Goal: Task Accomplishment & Management: Manage account settings

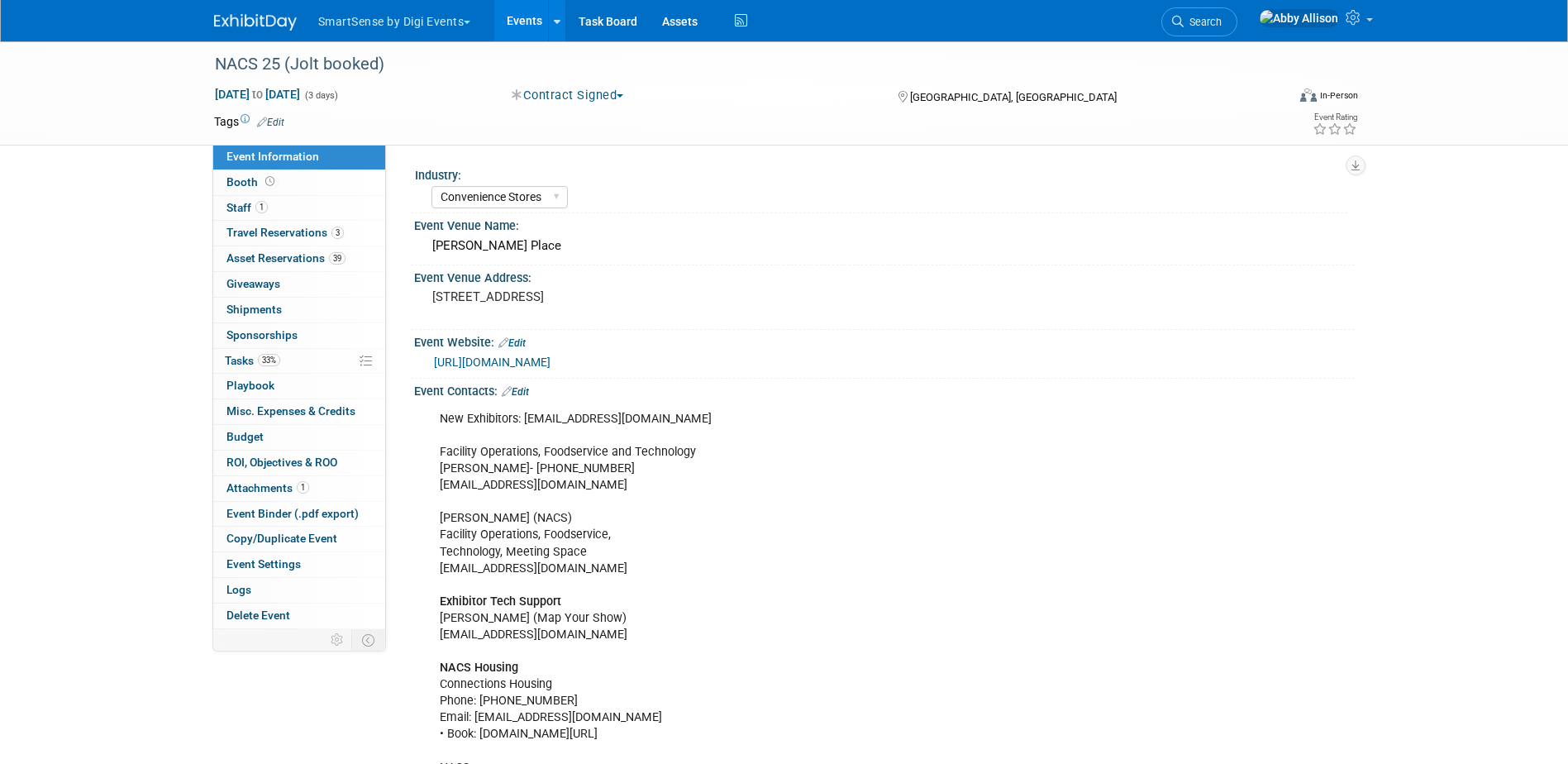
select select "Convenience Stores"
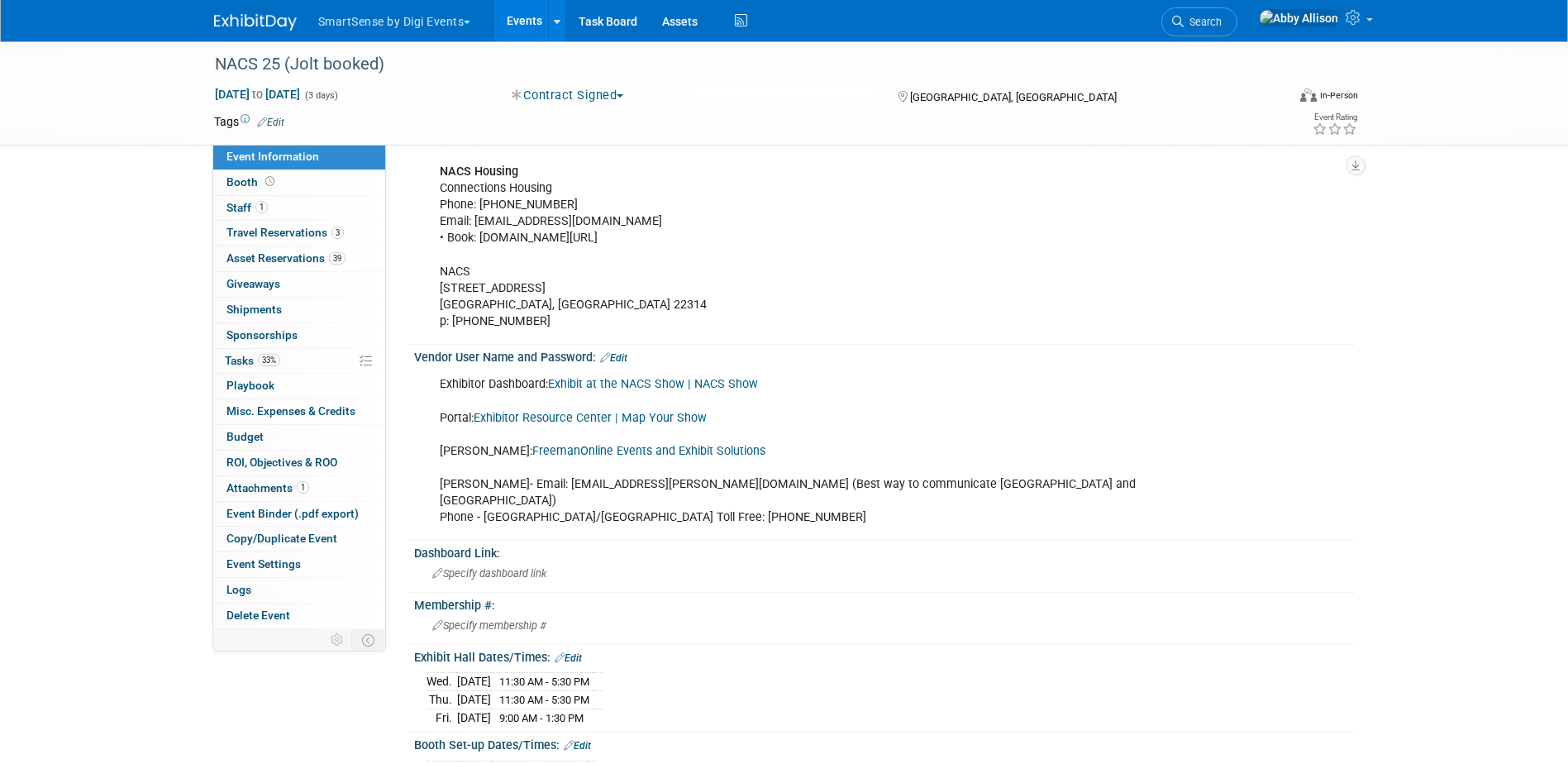
click at [531, 19] on link "Events" at bounding box center [524, 21] width 60 height 41
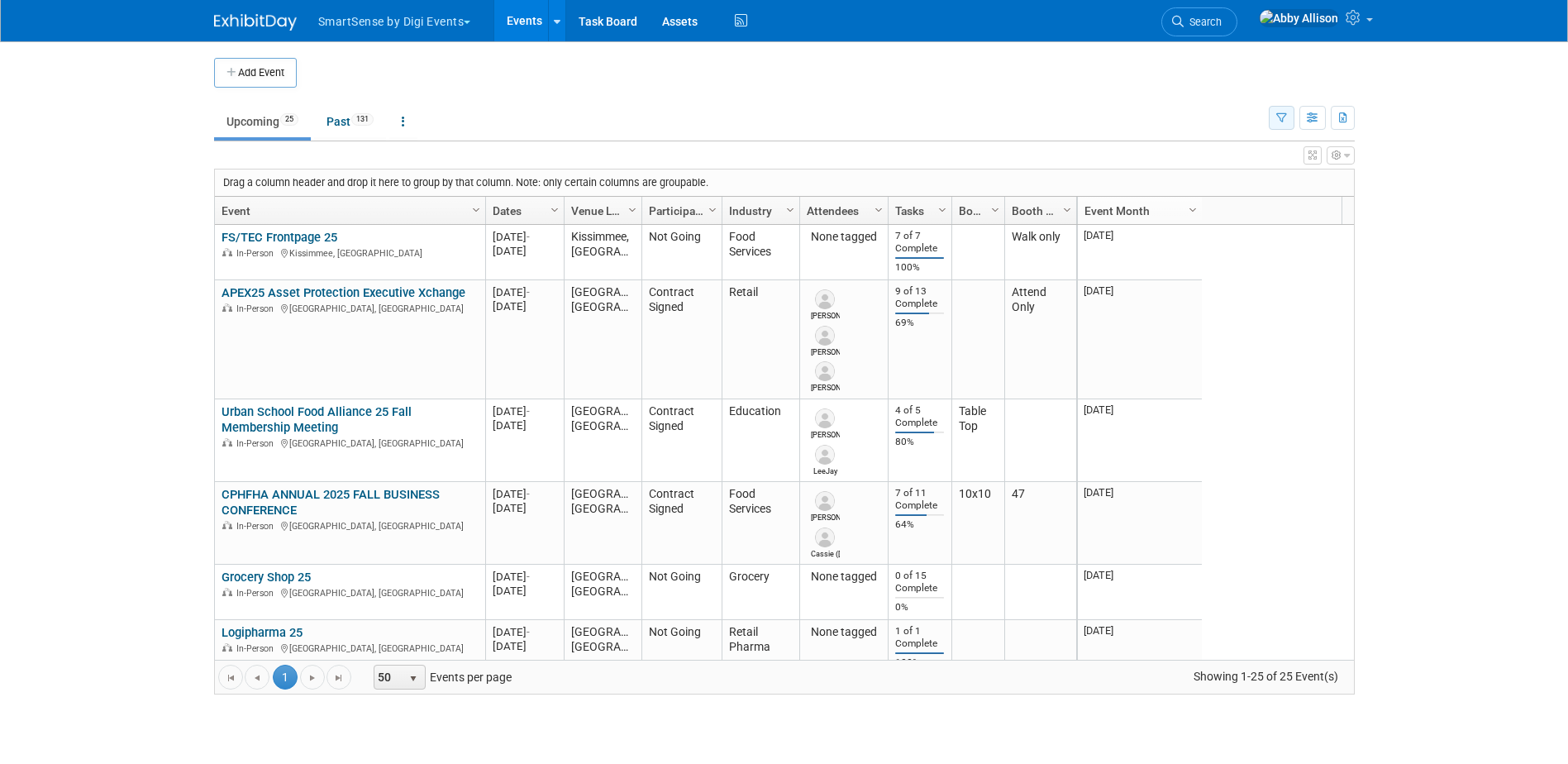
click at [1284, 117] on icon "button" at bounding box center [1282, 118] width 11 height 11
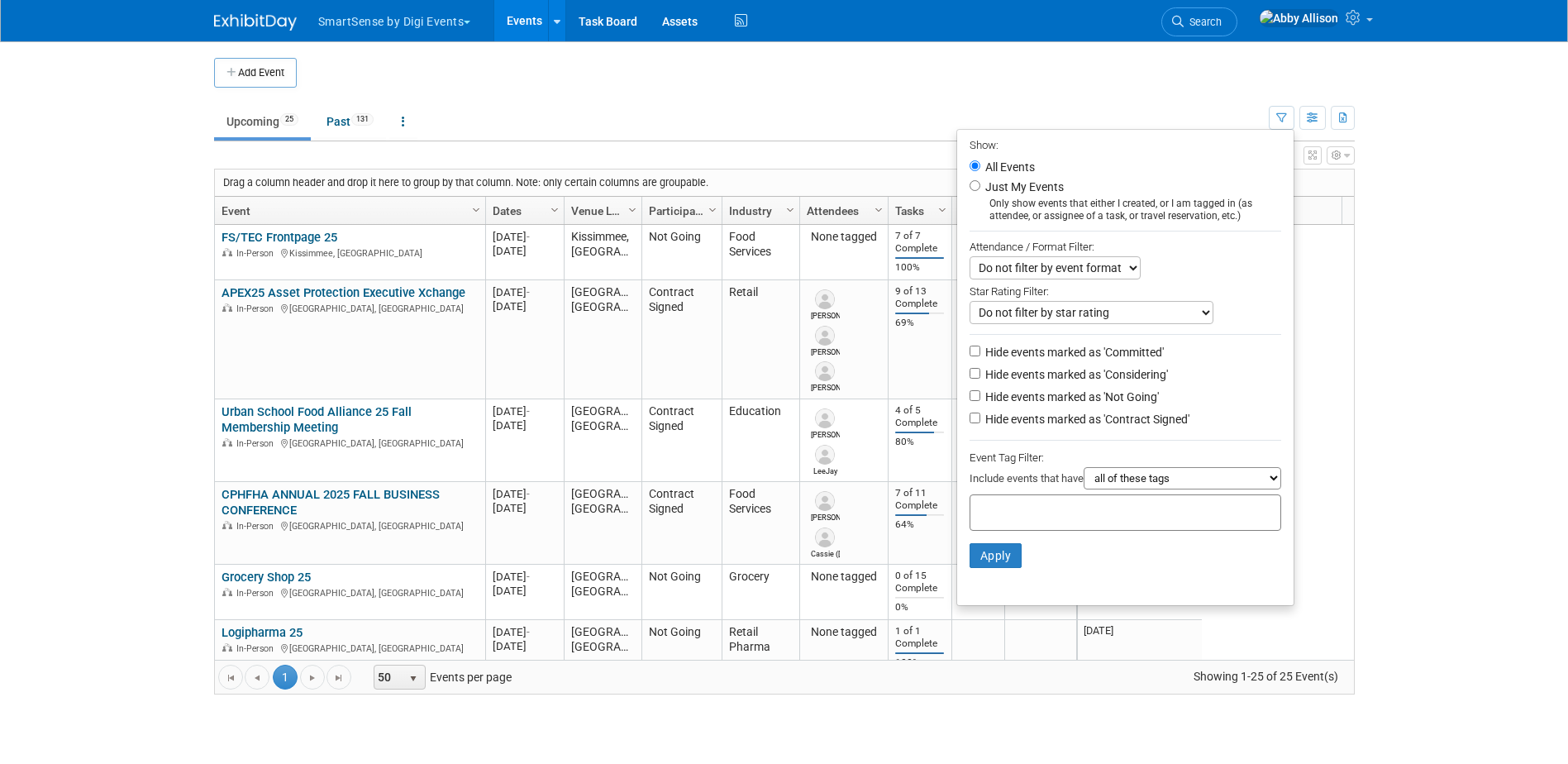
click at [982, 403] on label "Hide events marked as 'Not Going'" at bounding box center [1071, 396] width 177 height 17
click at [975, 401] on input "Hide events marked as 'Not Going'" at bounding box center [975, 395] width 11 height 11
checkbox input "true"
click at [1003, 568] on button "Apply" at bounding box center [997, 556] width 53 height 25
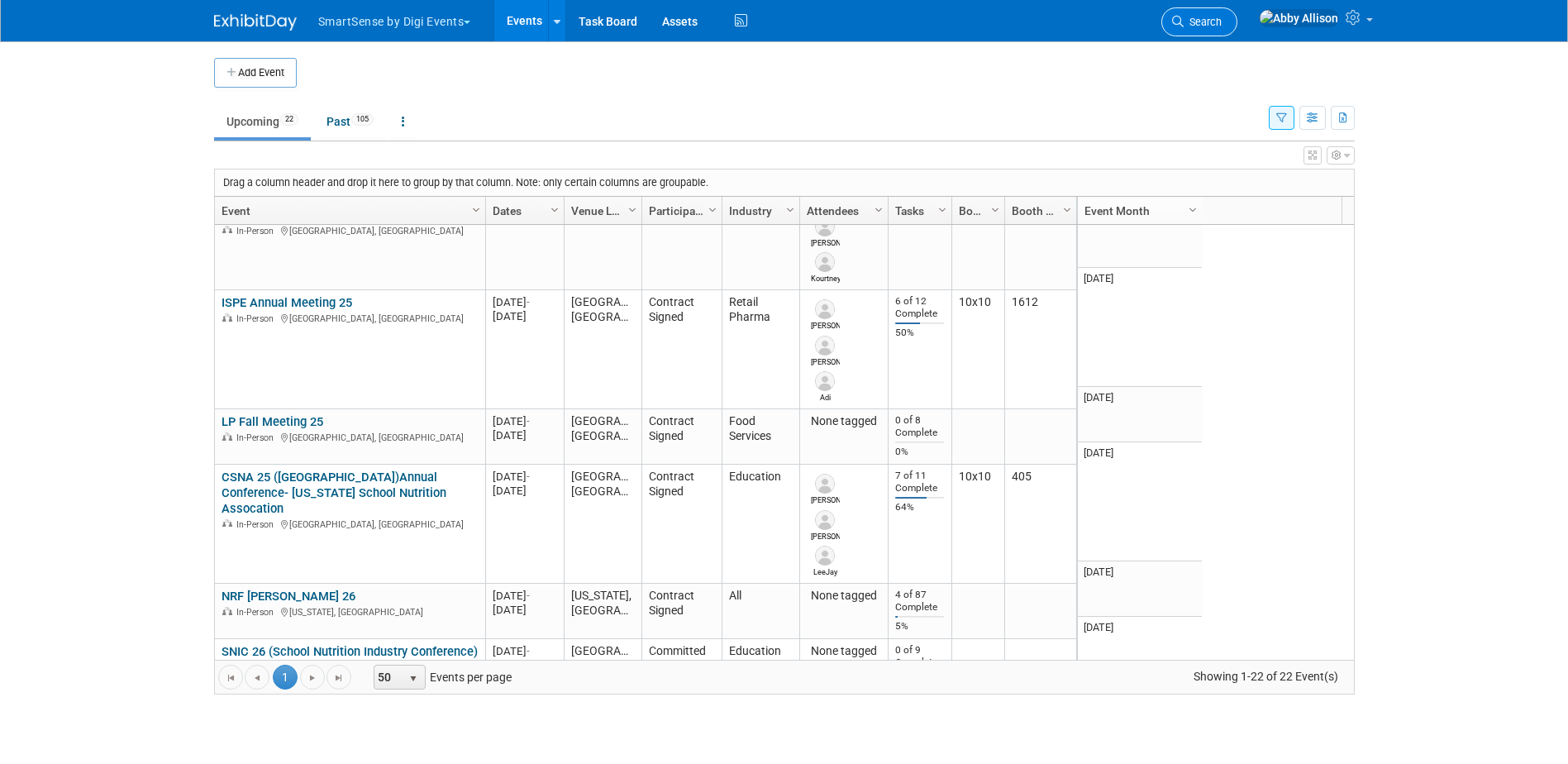
click at [1222, 22] on span "Search" at bounding box center [1202, 22] width 38 height 13
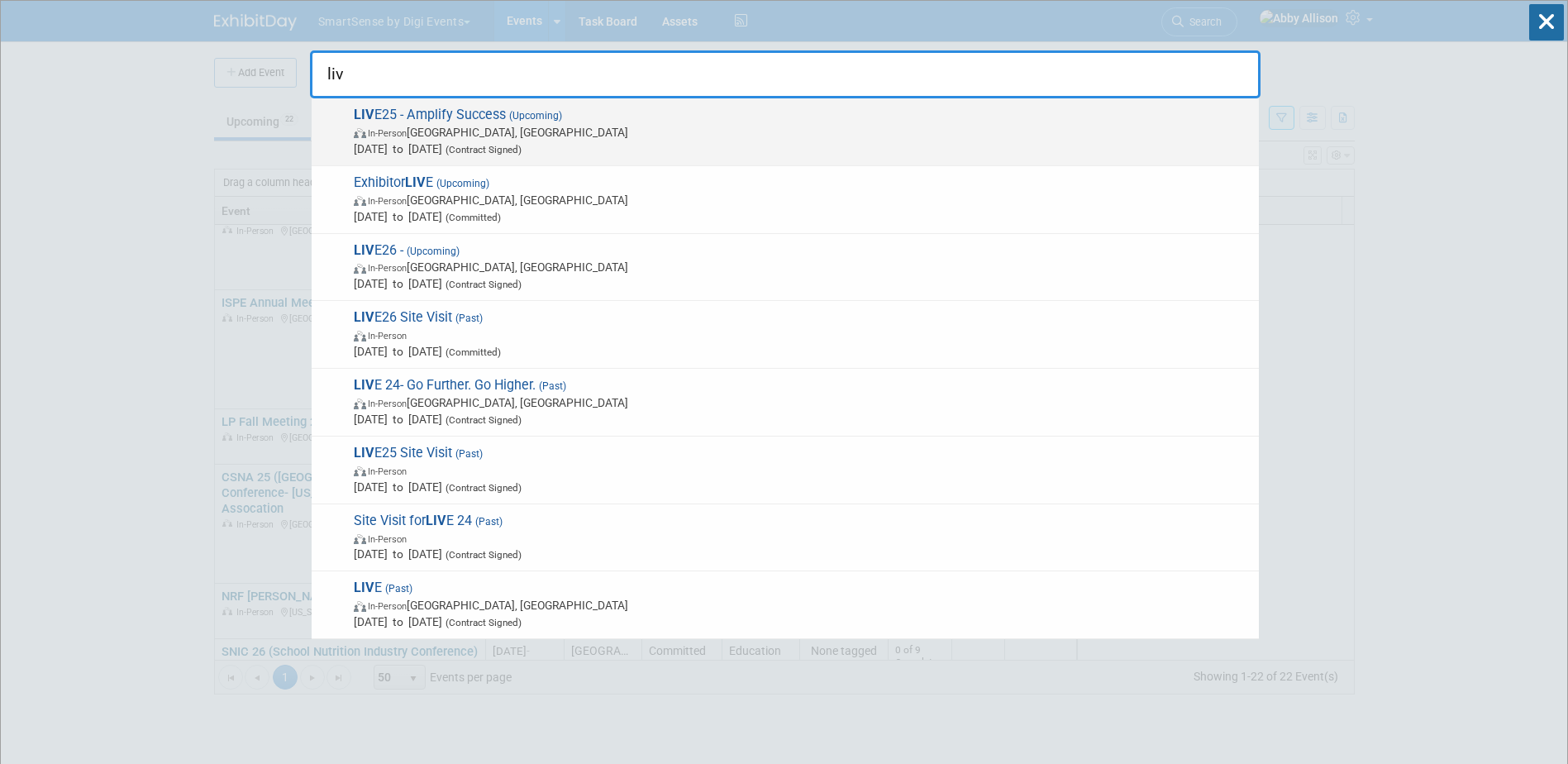
type input "liv"
click at [425, 126] on span "In-Person Nashville, TN" at bounding box center [802, 132] width 897 height 17
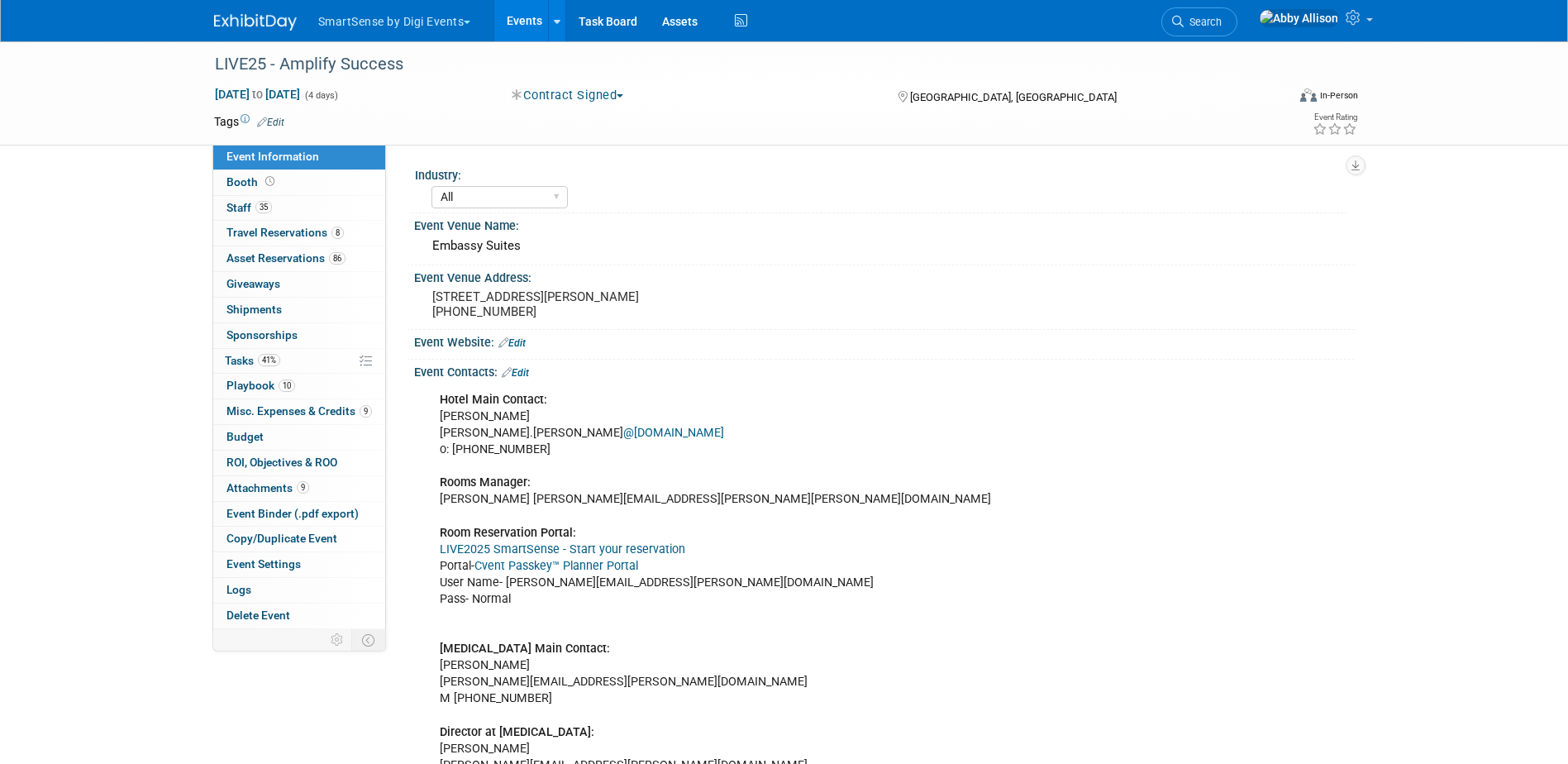
select select "All"
click at [267, 414] on span "Misc. Expenses & Credits 9" at bounding box center [299, 410] width 145 height 13
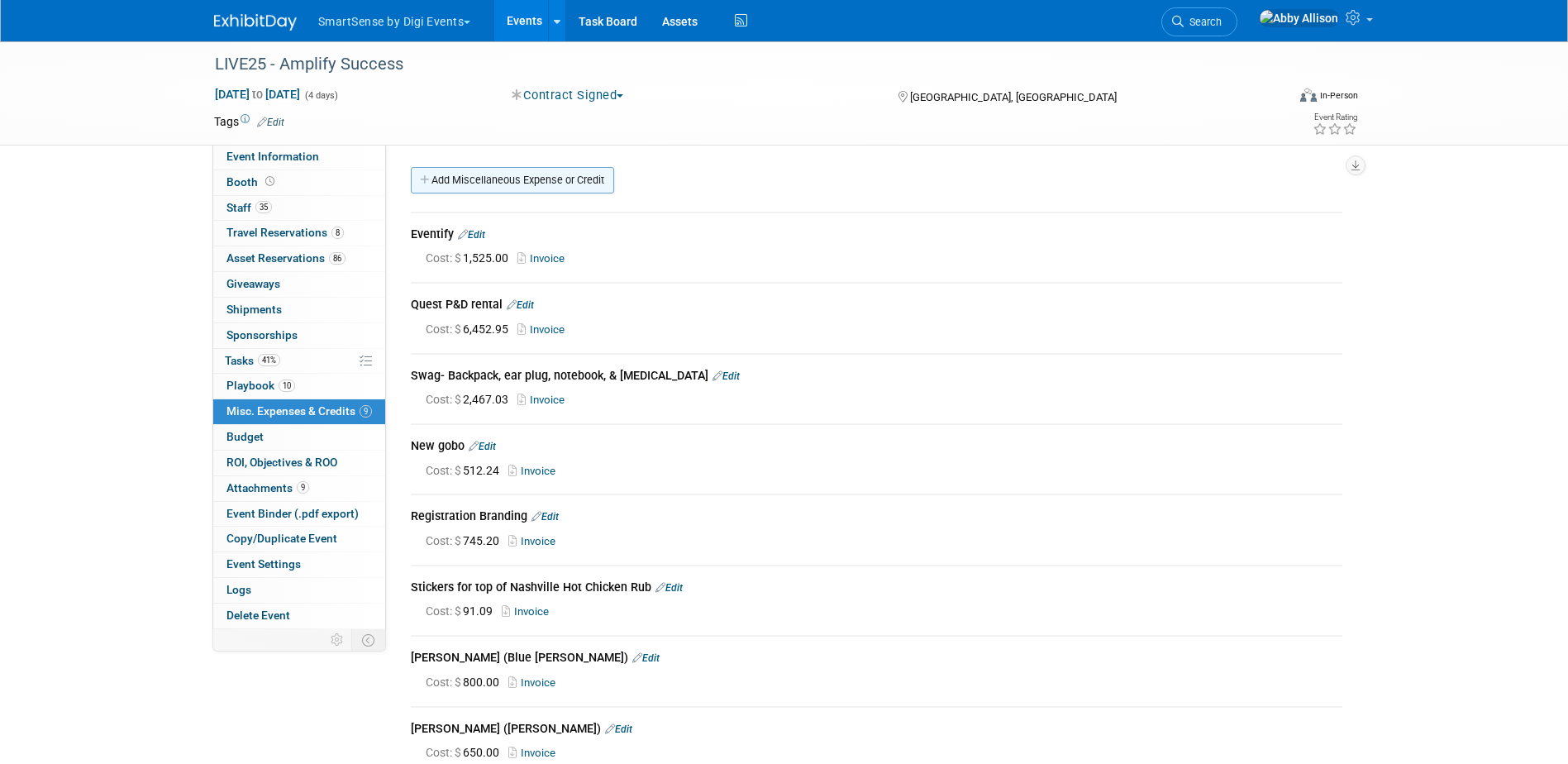
click at [562, 177] on link "Add Miscellaneous Expense or Credit" at bounding box center [512, 180] width 203 height 27
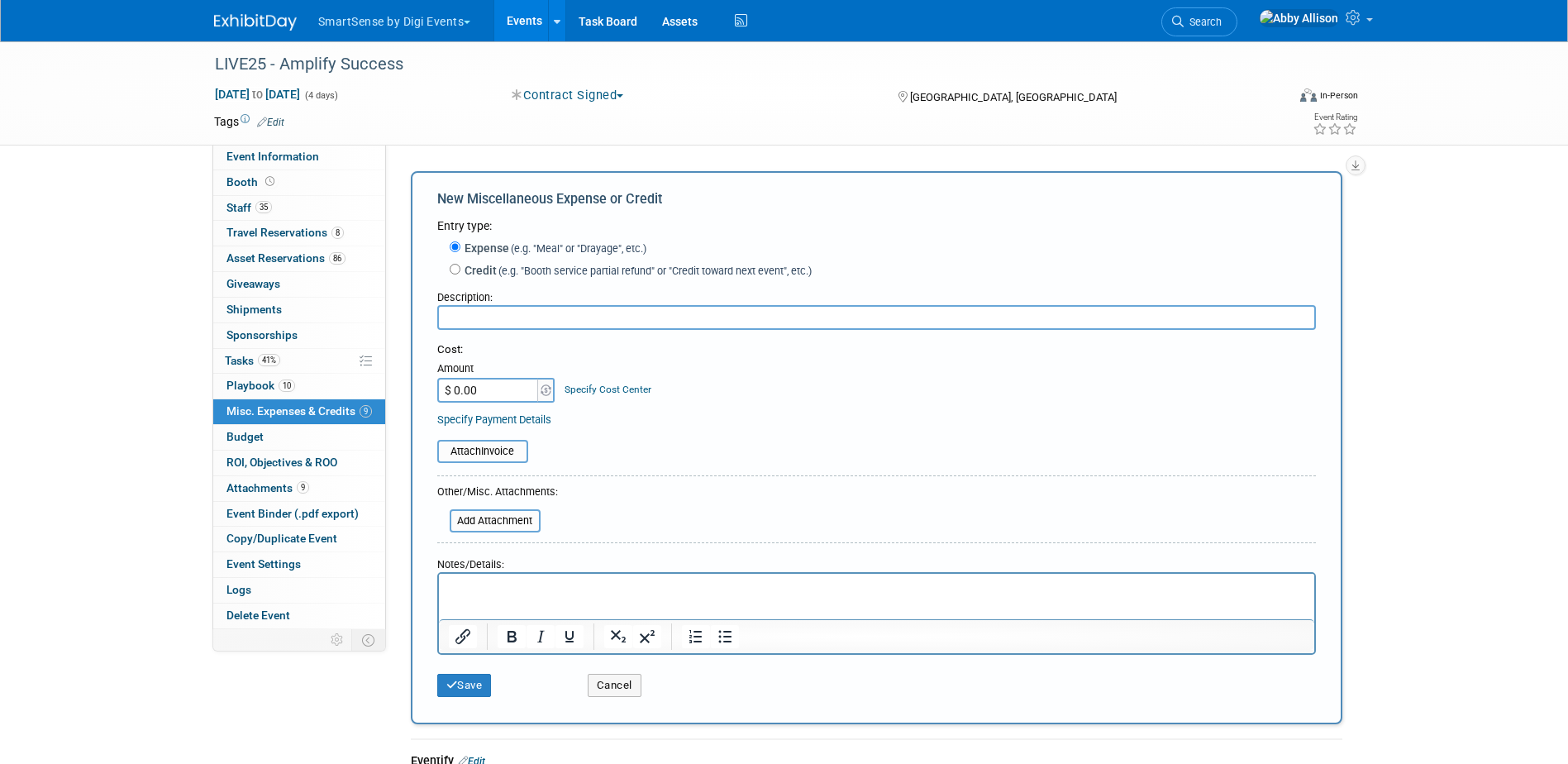
click at [493, 320] on input "text" at bounding box center [877, 317] width 879 height 25
type input "Key Cards"
click at [492, 390] on input "$ 0.00" at bounding box center [489, 389] width 103 height 25
type input "$ 1,315.60"
click at [506, 460] on input "file" at bounding box center [429, 451] width 197 height 20
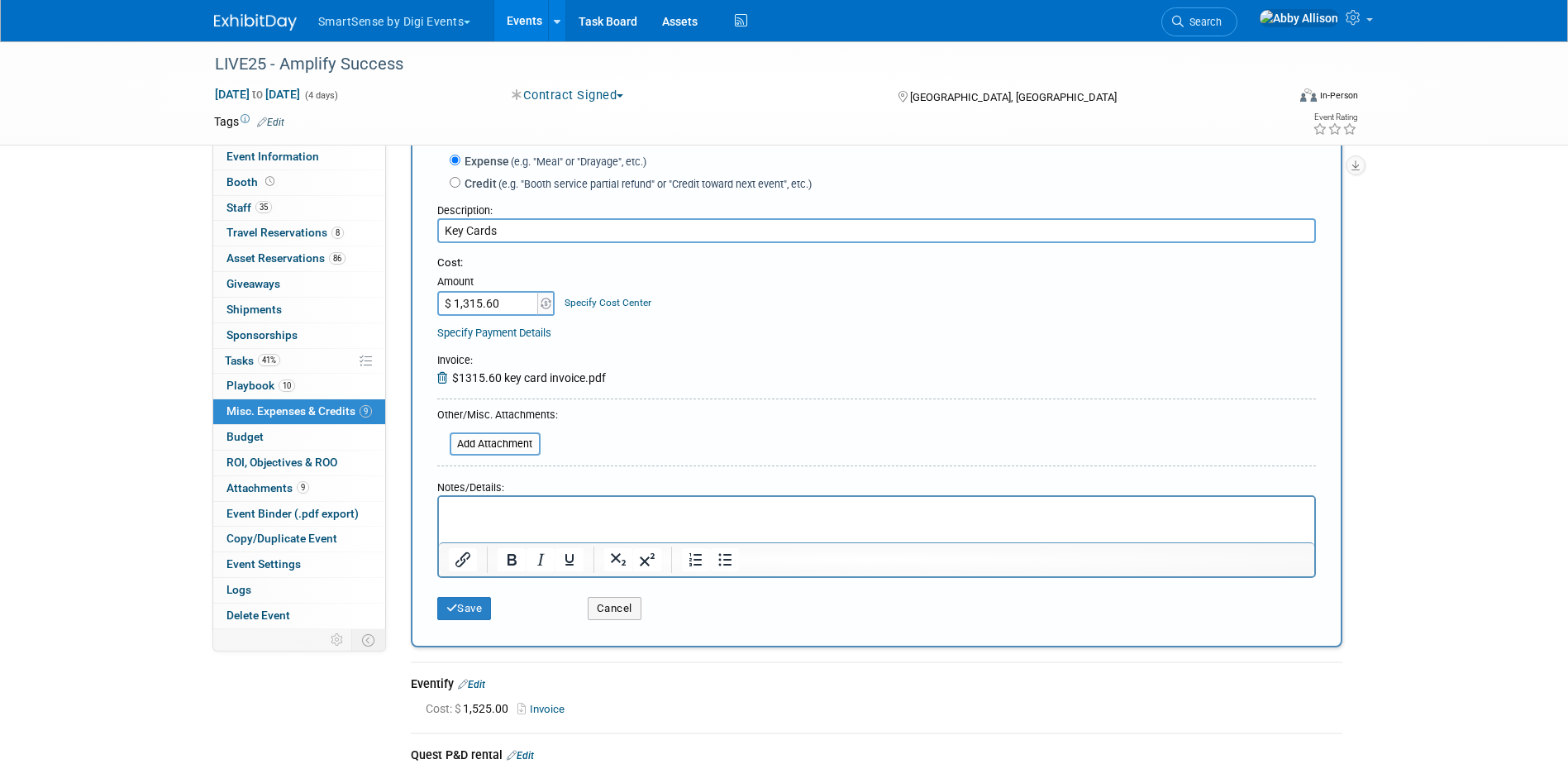
scroll to position [165, 0]
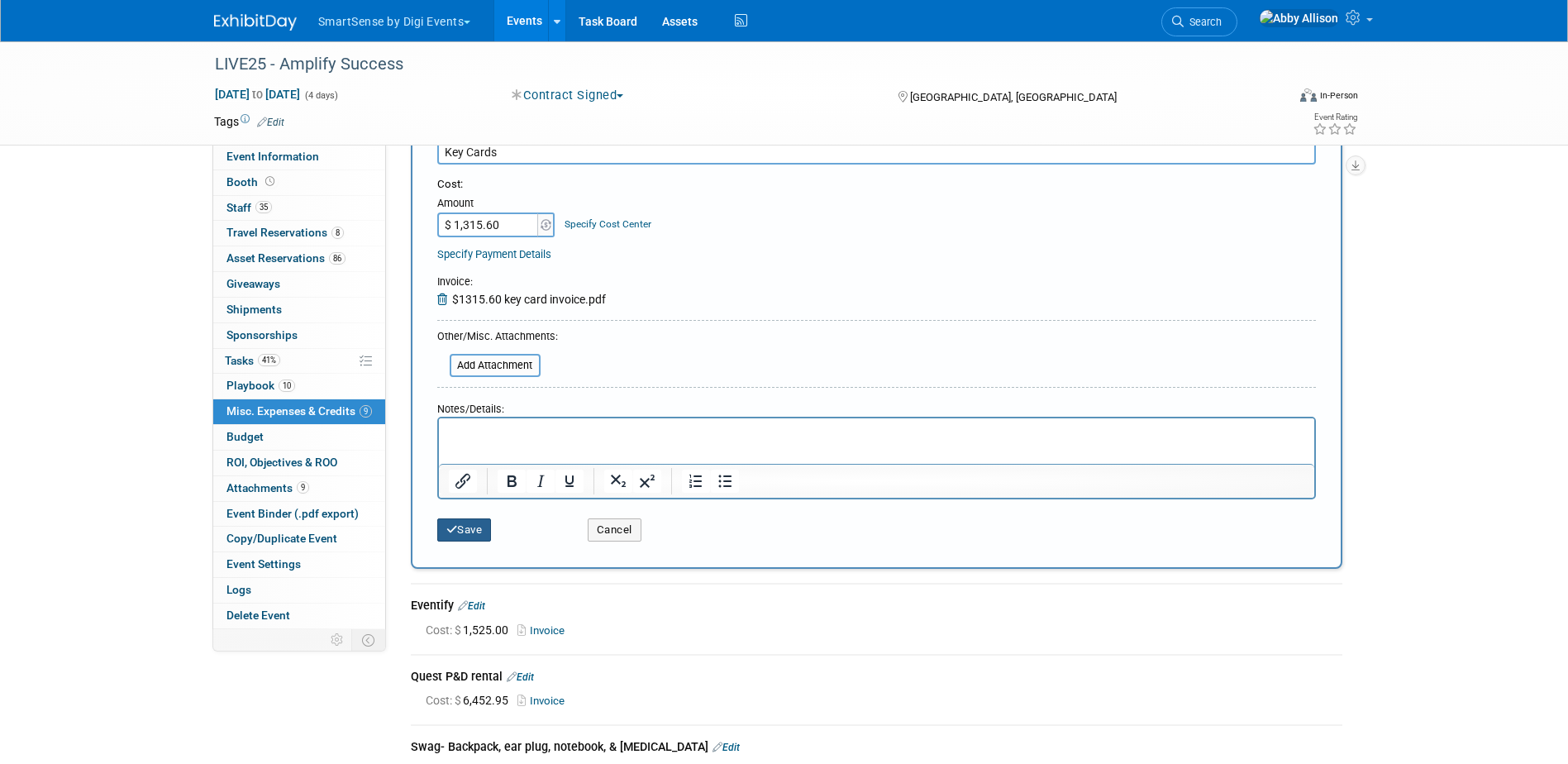
click at [472, 525] on button "Save" at bounding box center [465, 530] width 55 height 24
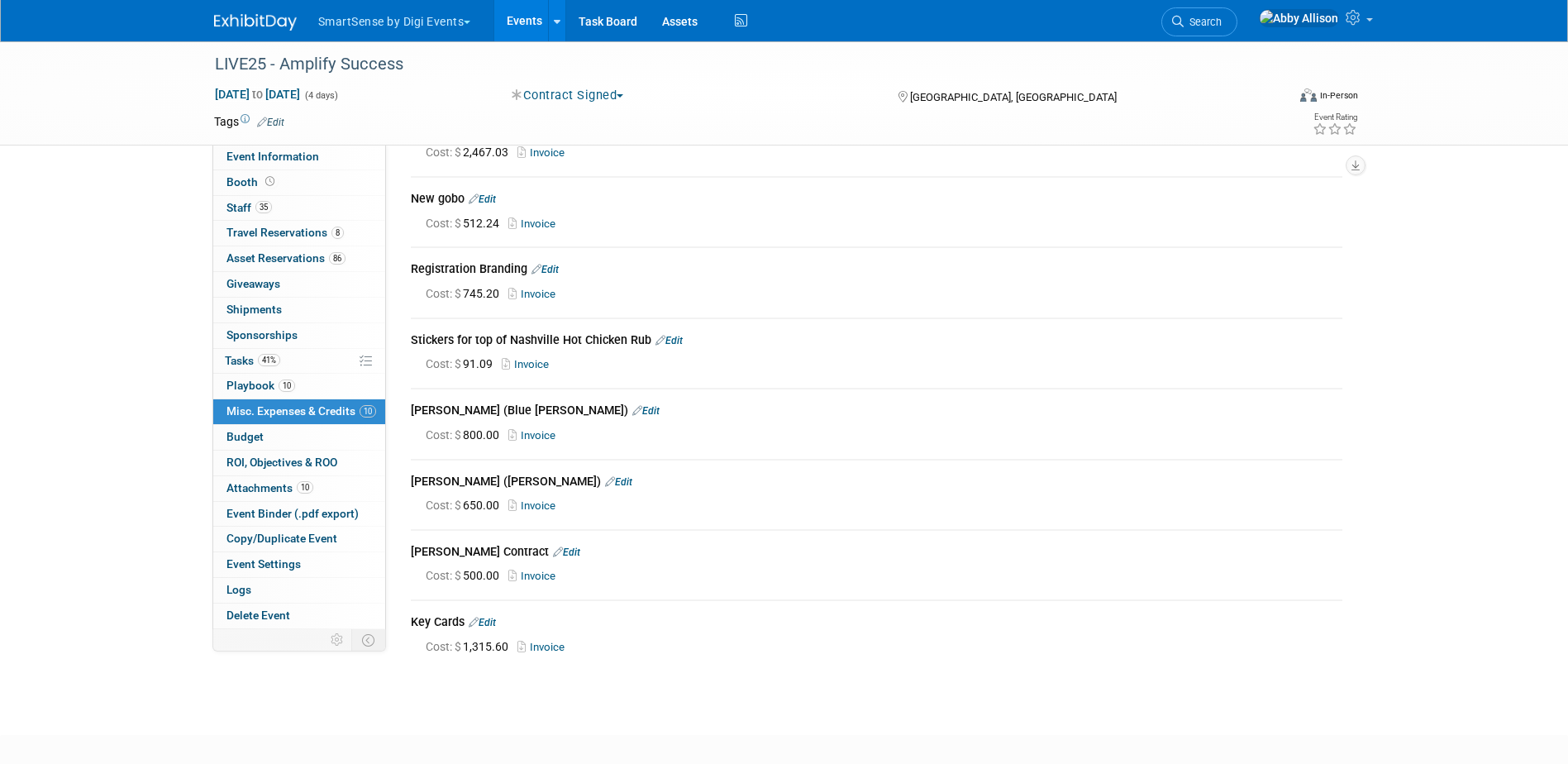
scroll to position [243, 0]
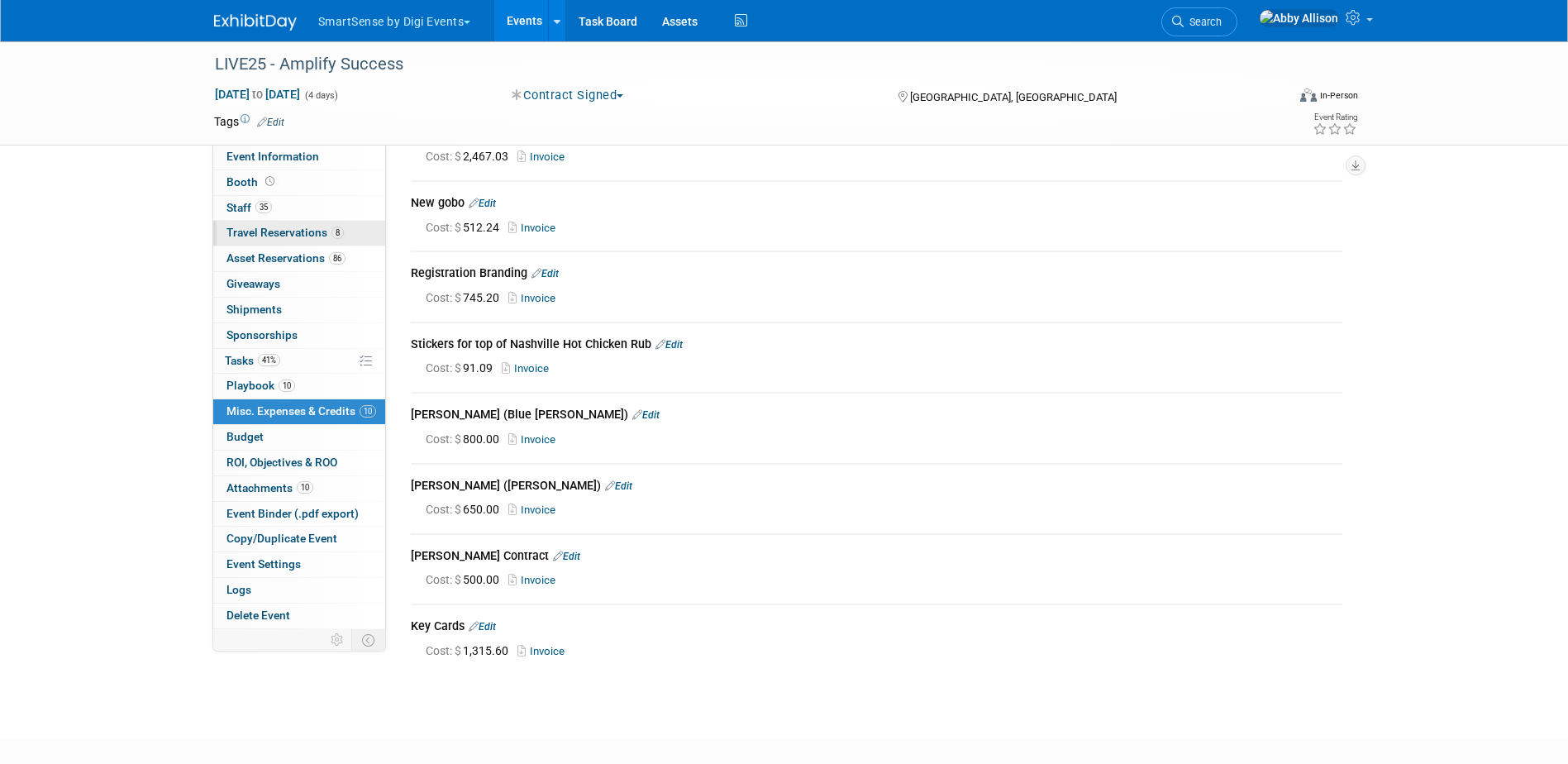
click at [279, 229] on span "Travel Reservations 8" at bounding box center [284, 232] width 117 height 13
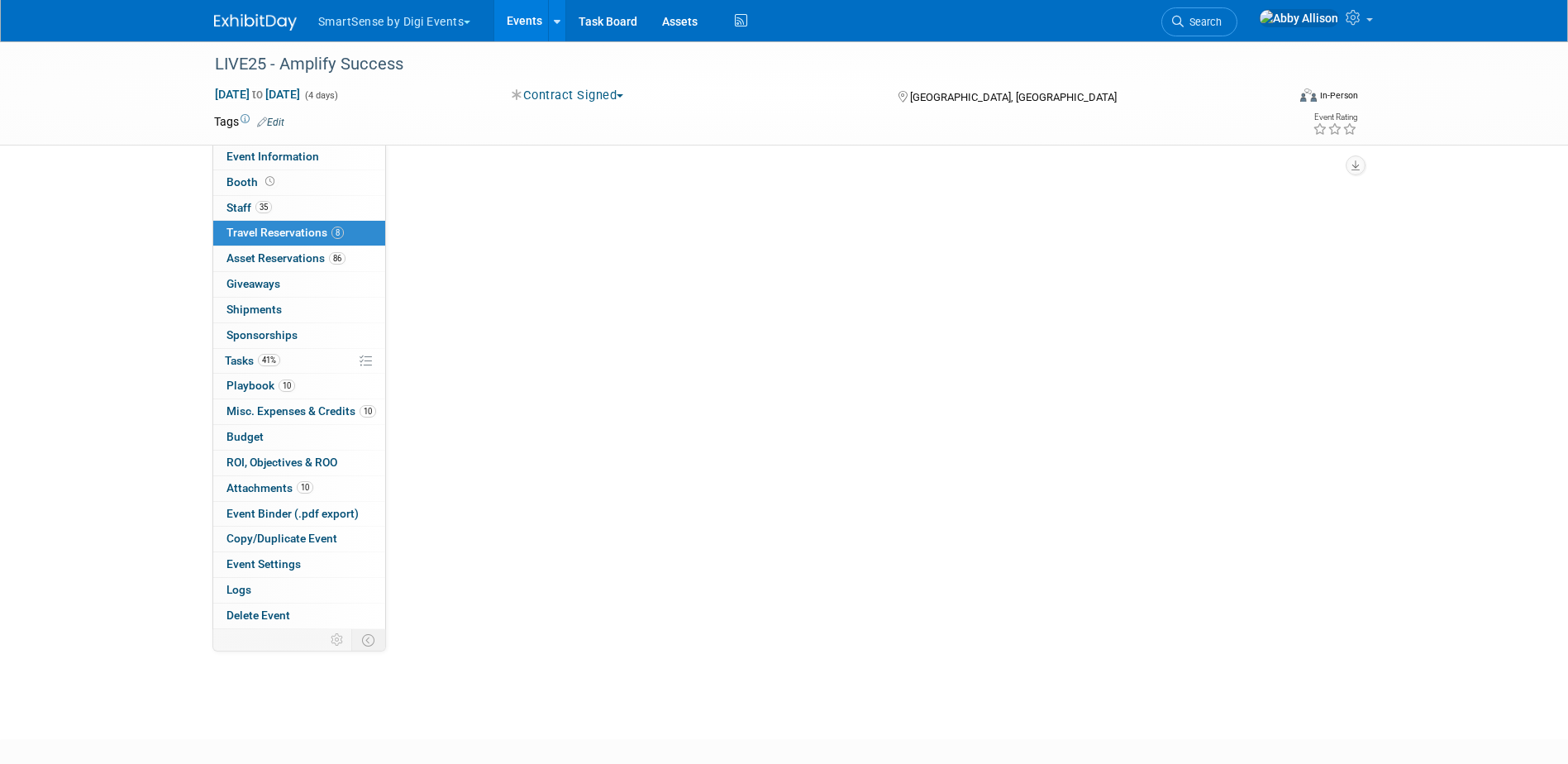
scroll to position [0, 0]
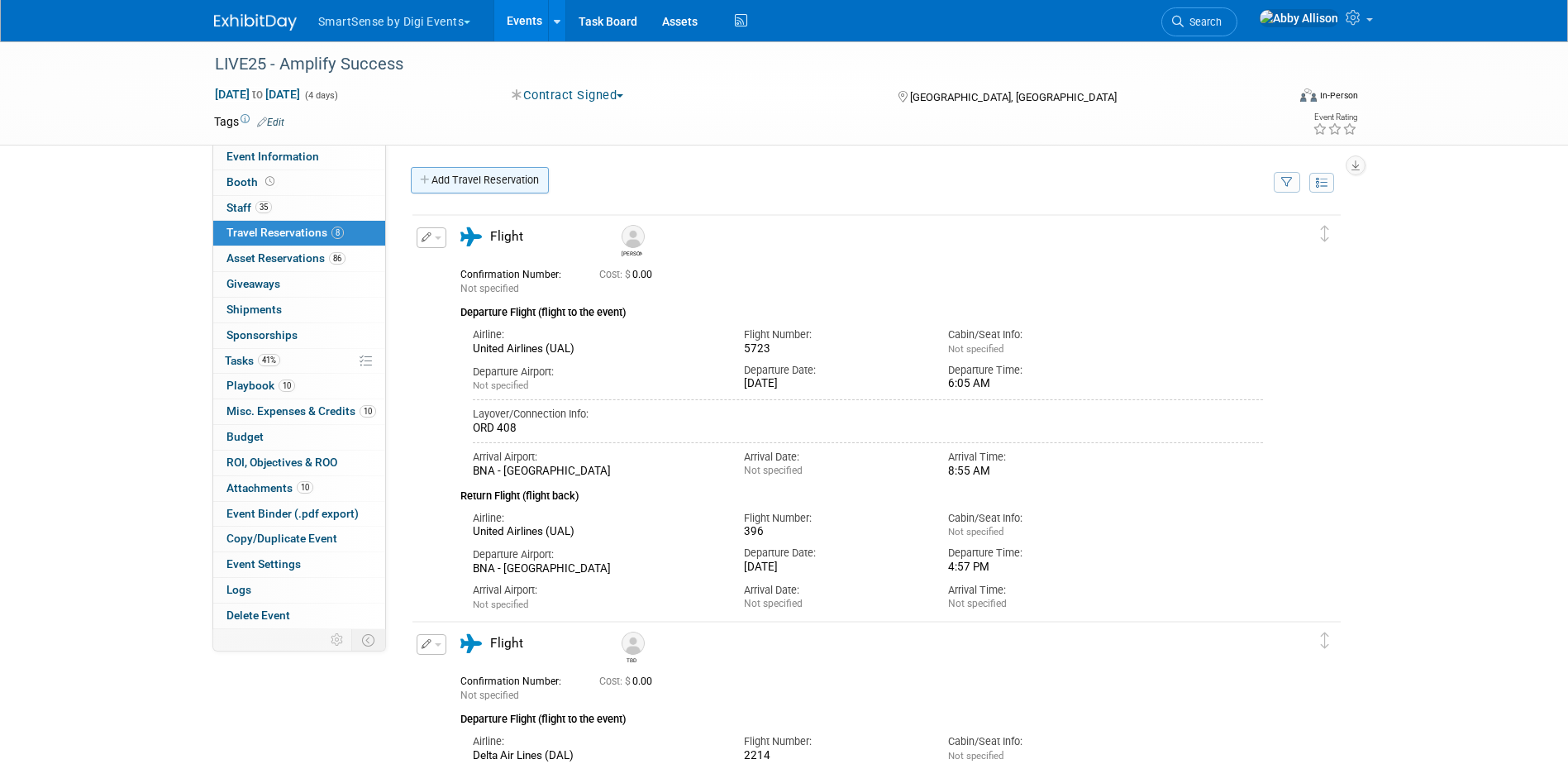
click at [487, 189] on link "Add Travel Reservation" at bounding box center [480, 180] width 138 height 27
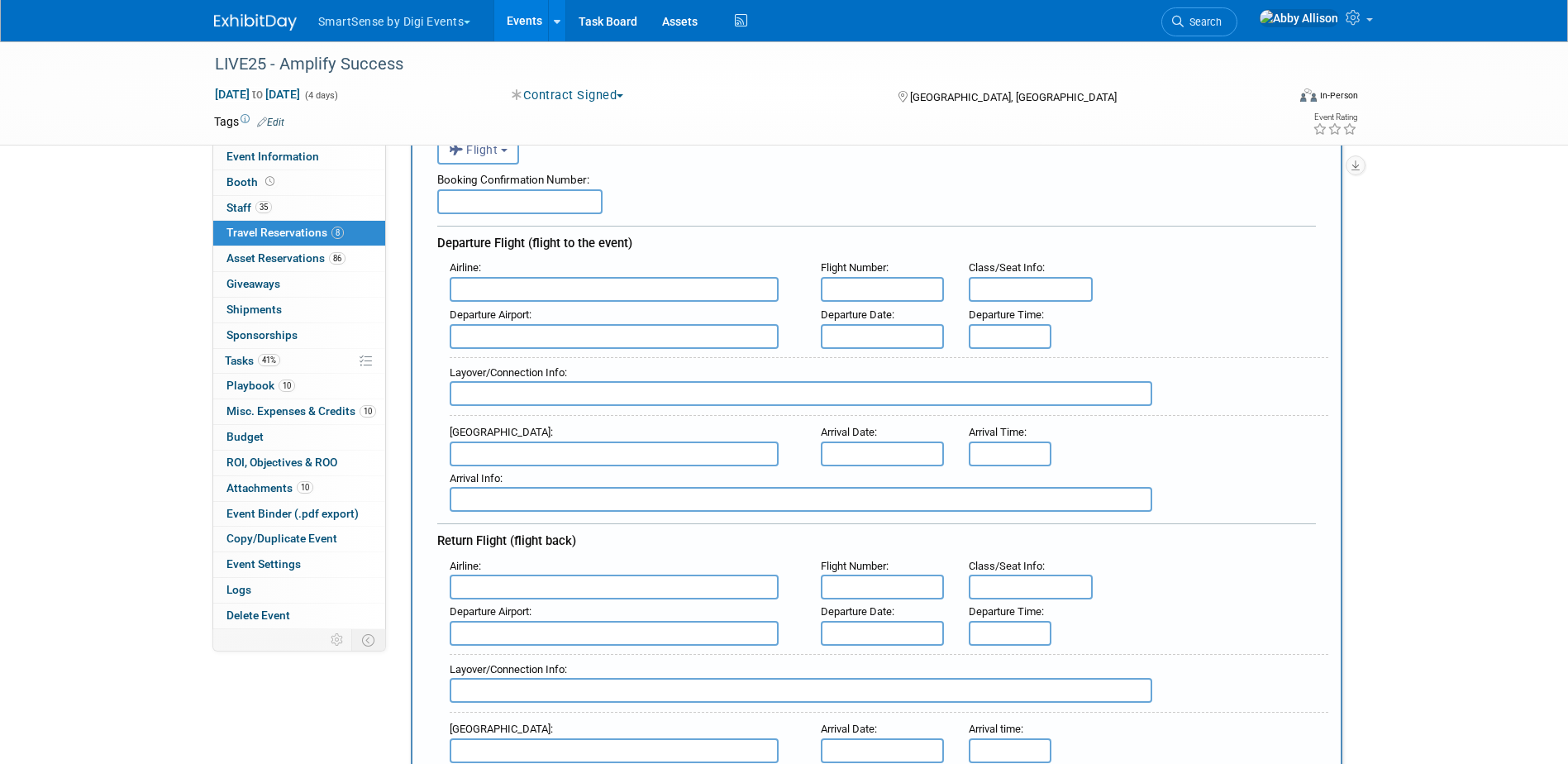
scroll to position [165, 0]
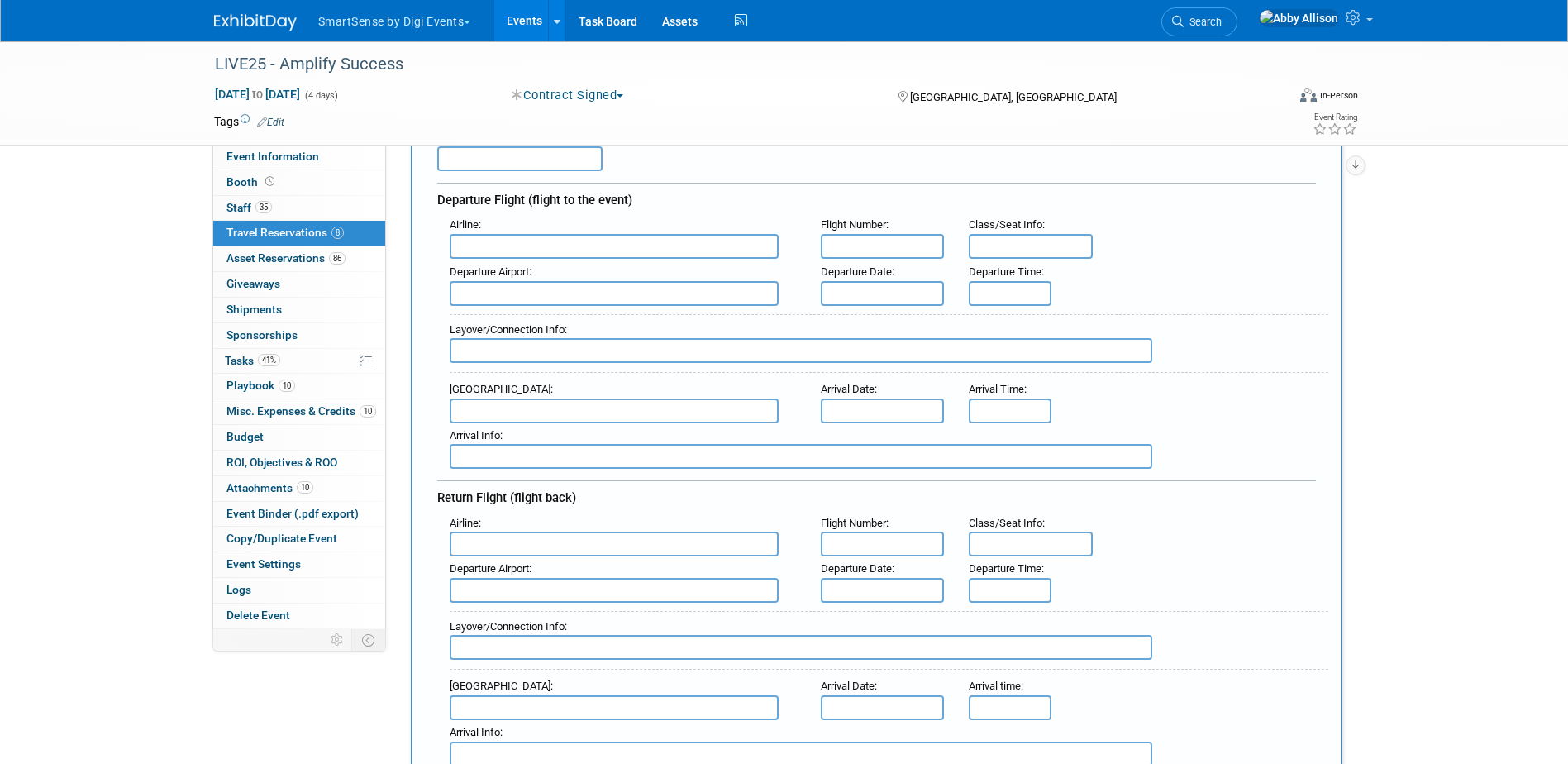
click at [536, 255] on input "text" at bounding box center [614, 246] width 329 height 25
click at [490, 300] on span "Delta Air Lines (DAL)" at bounding box center [622, 301] width 344 height 27
type input "Delta Air Lines (DAL)"
click at [886, 244] on input "text" at bounding box center [883, 246] width 124 height 25
type input "3069"
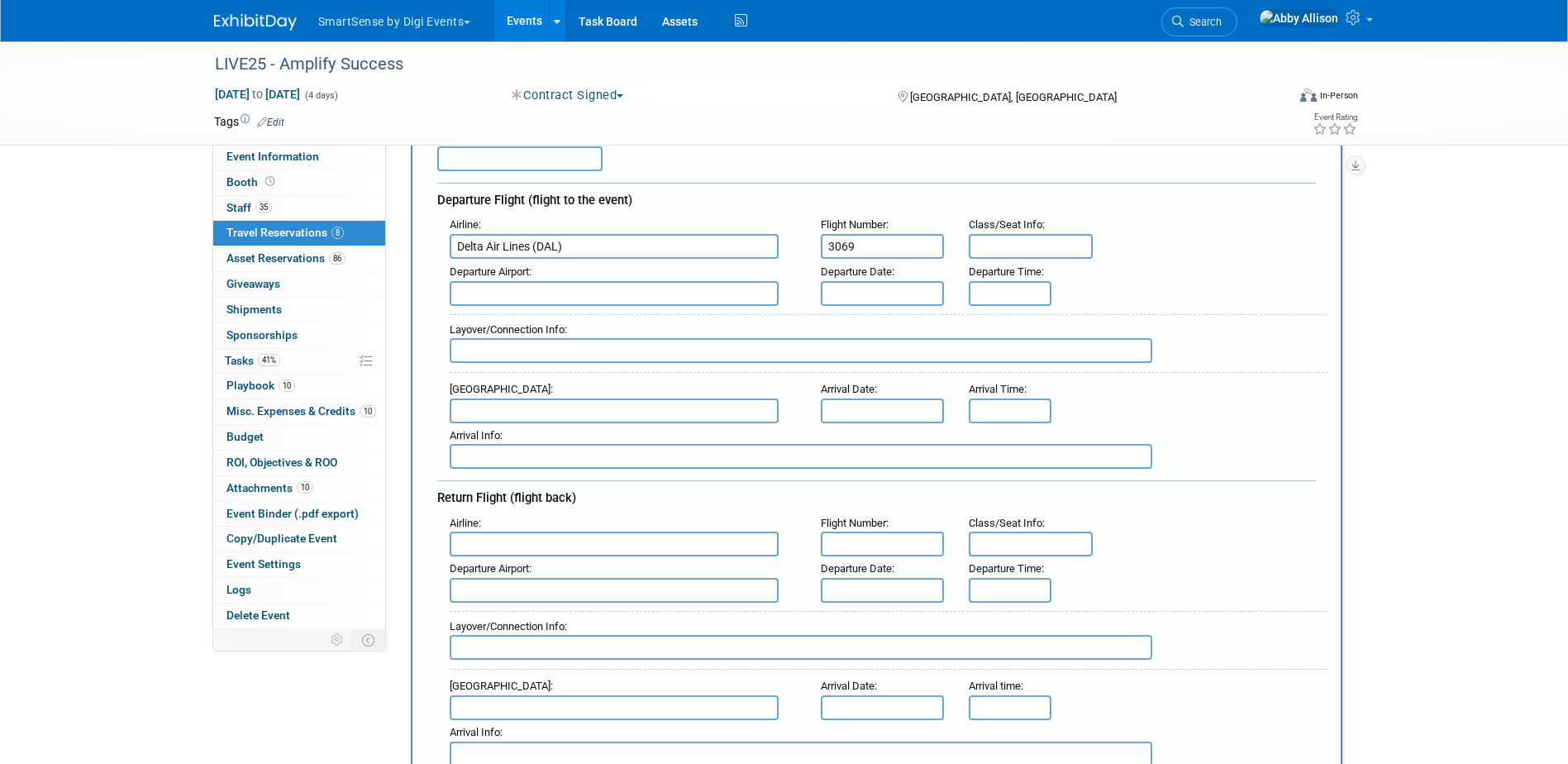
click at [881, 544] on input "text" at bounding box center [883, 544] width 124 height 25
type input "1683"
click at [872, 293] on input "text" at bounding box center [883, 293] width 124 height 25
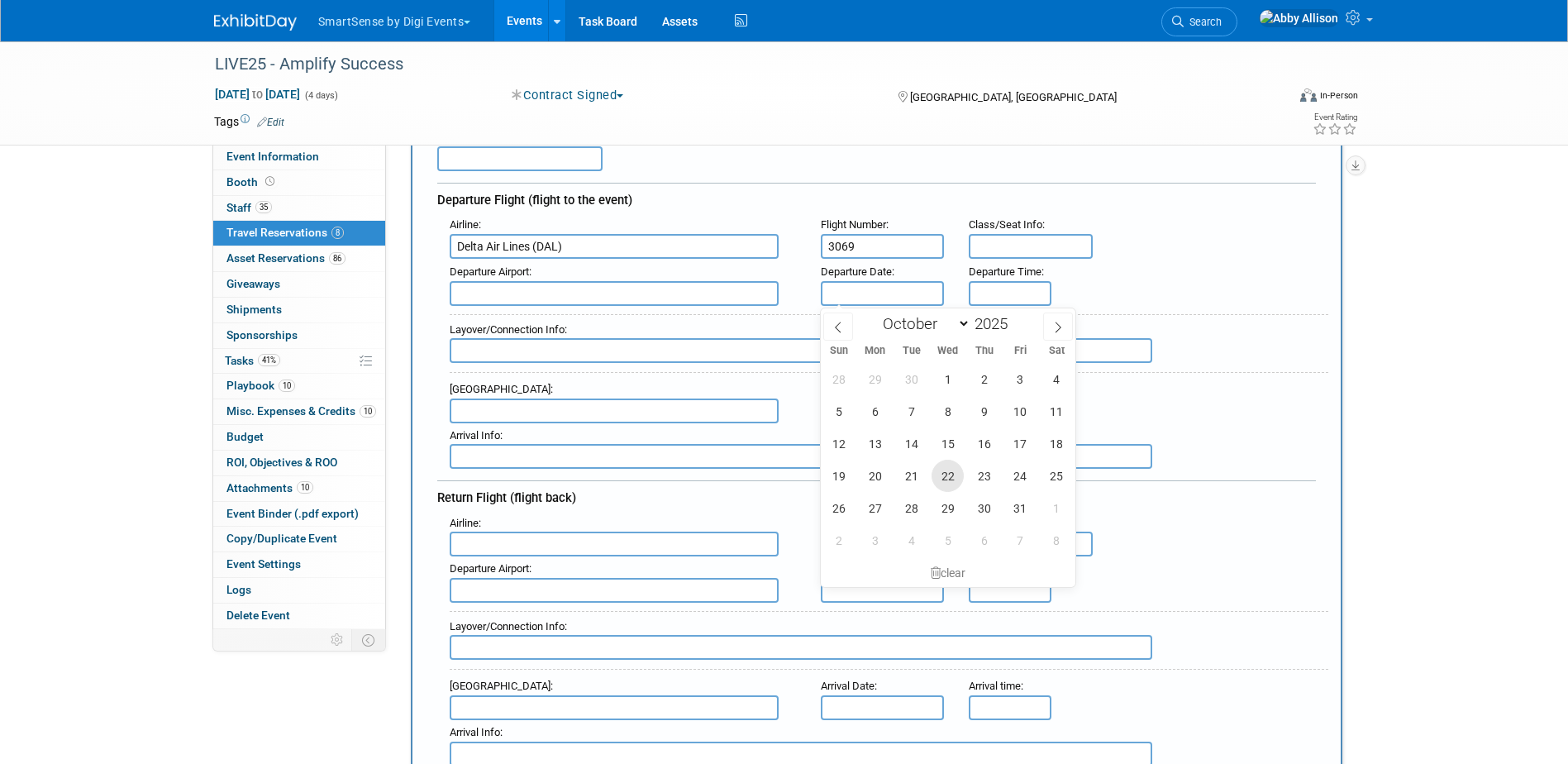
click at [949, 477] on span "22" at bounding box center [948, 476] width 32 height 32
type input "[DATE]"
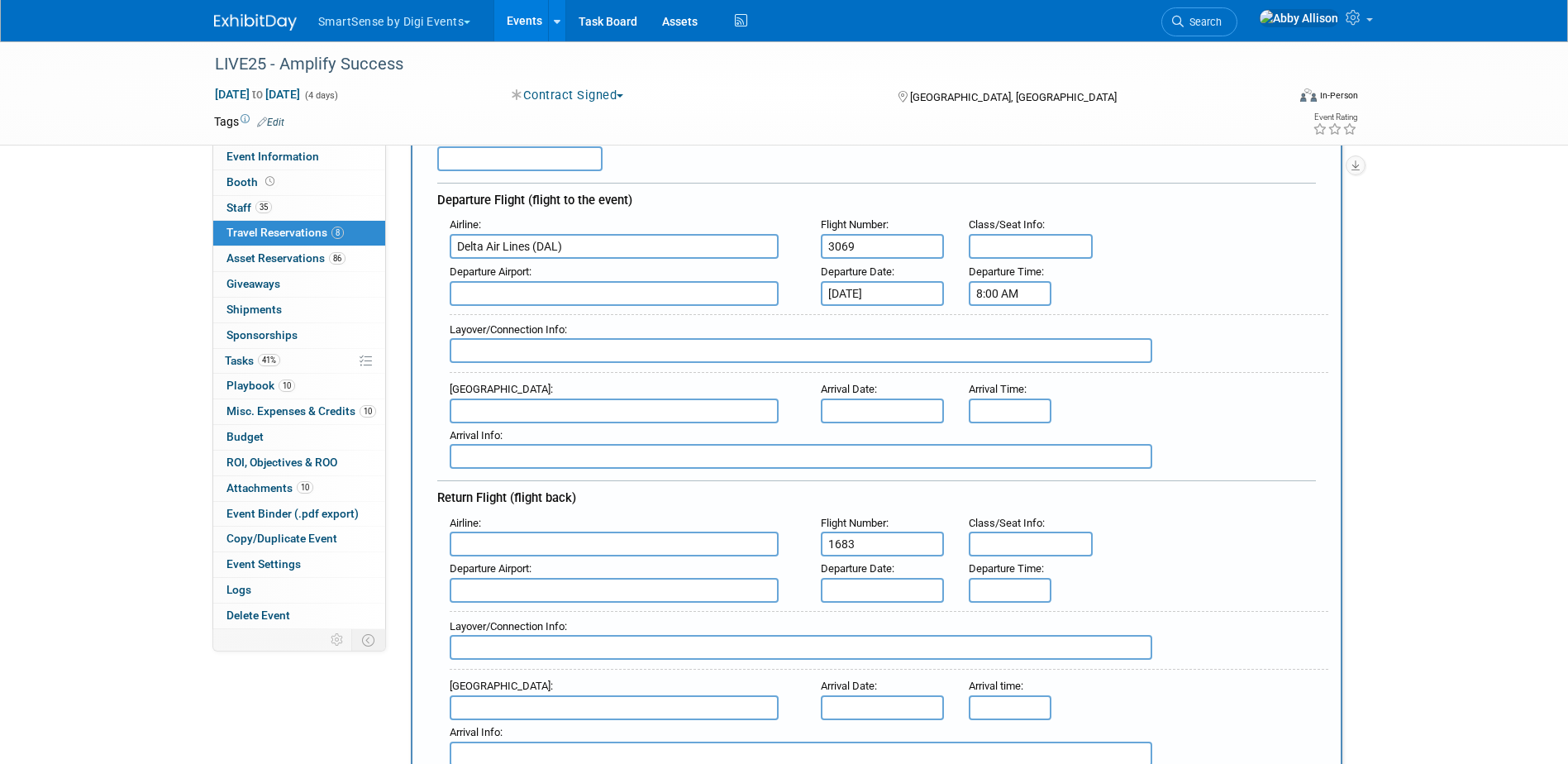
click at [1035, 292] on input "8:00 AM" at bounding box center [1011, 293] width 83 height 25
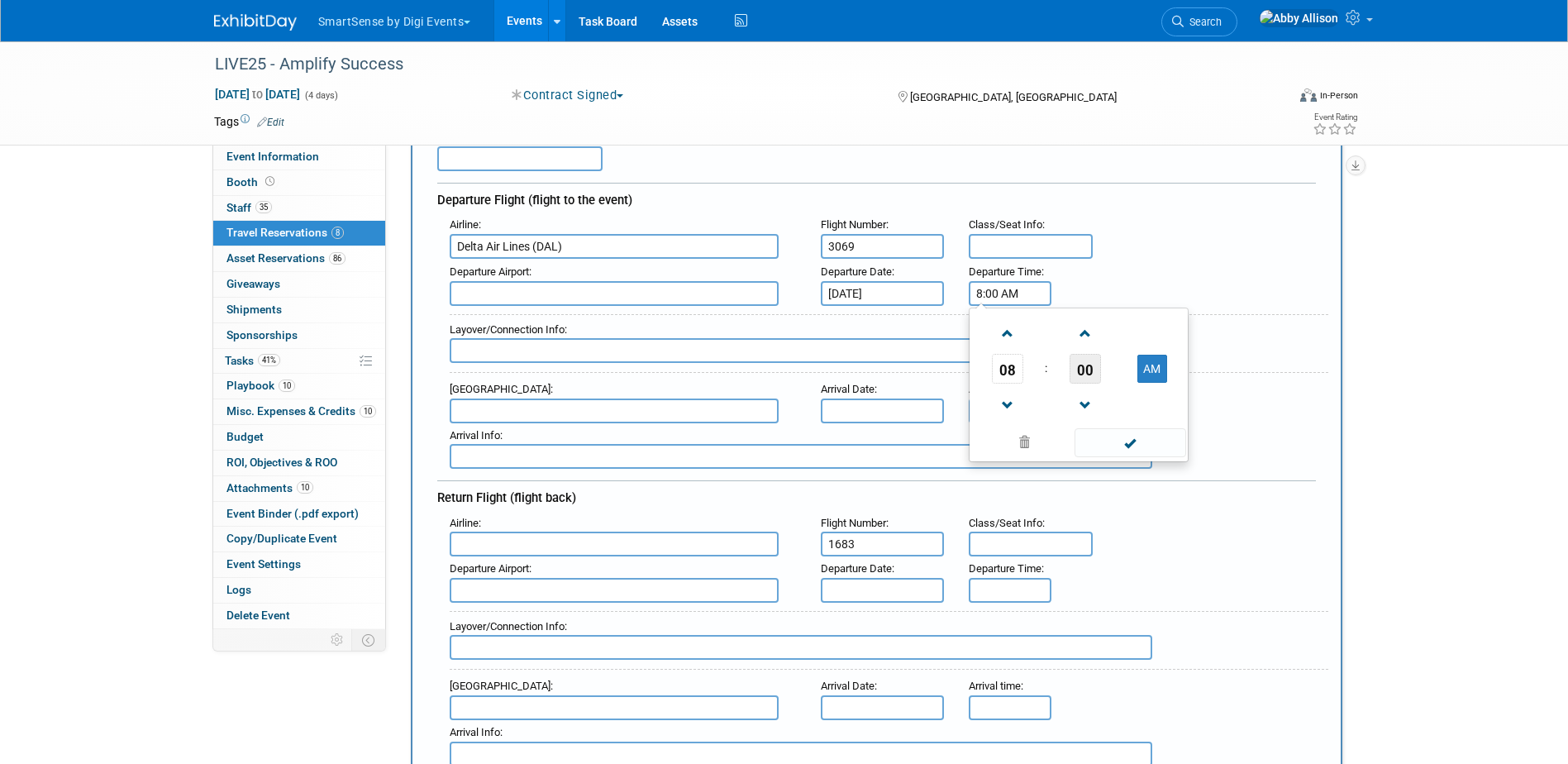
click at [1088, 366] on span "00" at bounding box center [1085, 369] width 31 height 29
click at [1064, 341] on td "05" at bounding box center [1053, 333] width 53 height 44
type input "8:05 AM"
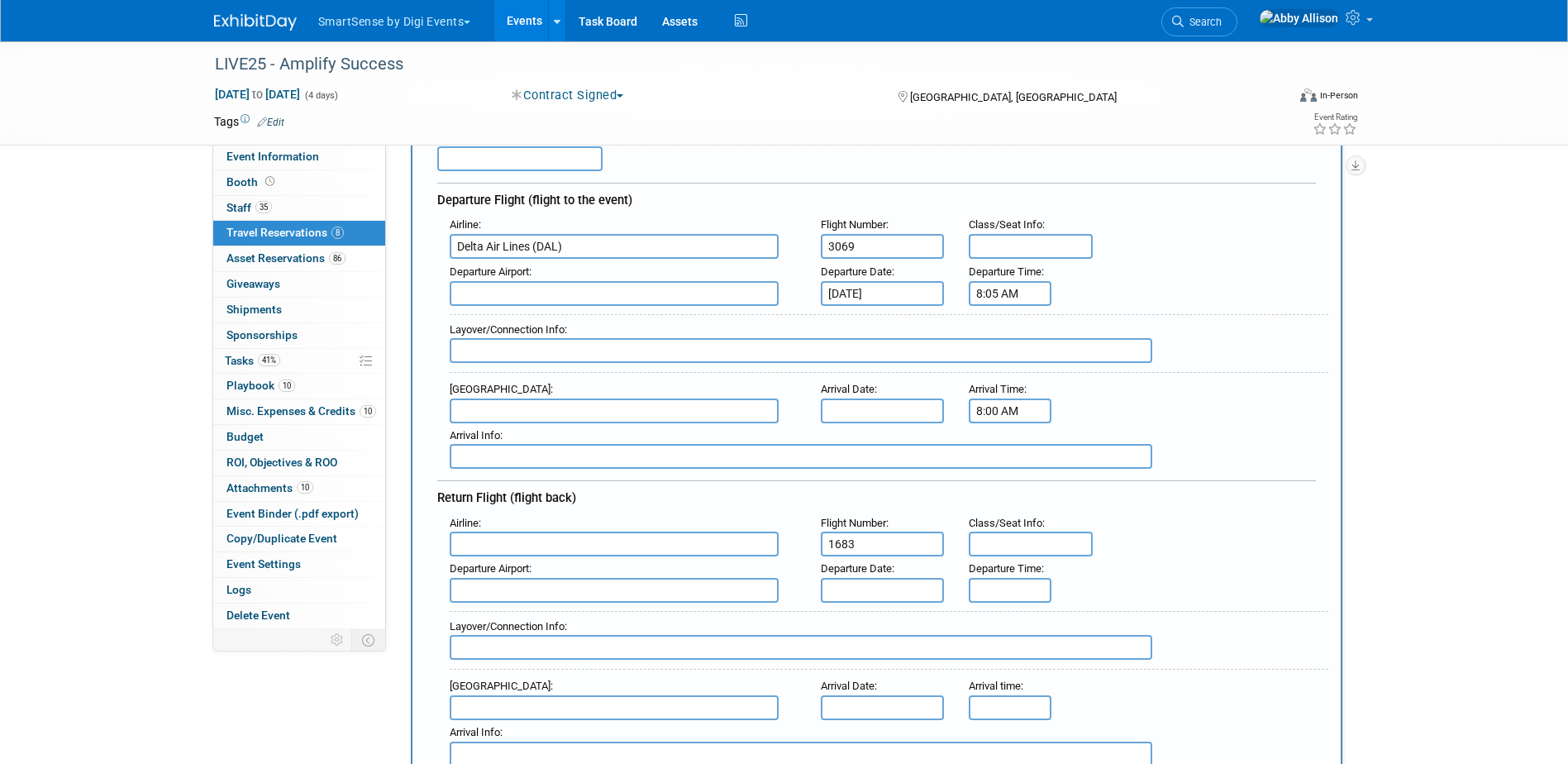
click at [987, 417] on input "8:00 AM" at bounding box center [1011, 410] width 83 height 25
click at [1079, 482] on span "00" at bounding box center [1085, 486] width 31 height 29
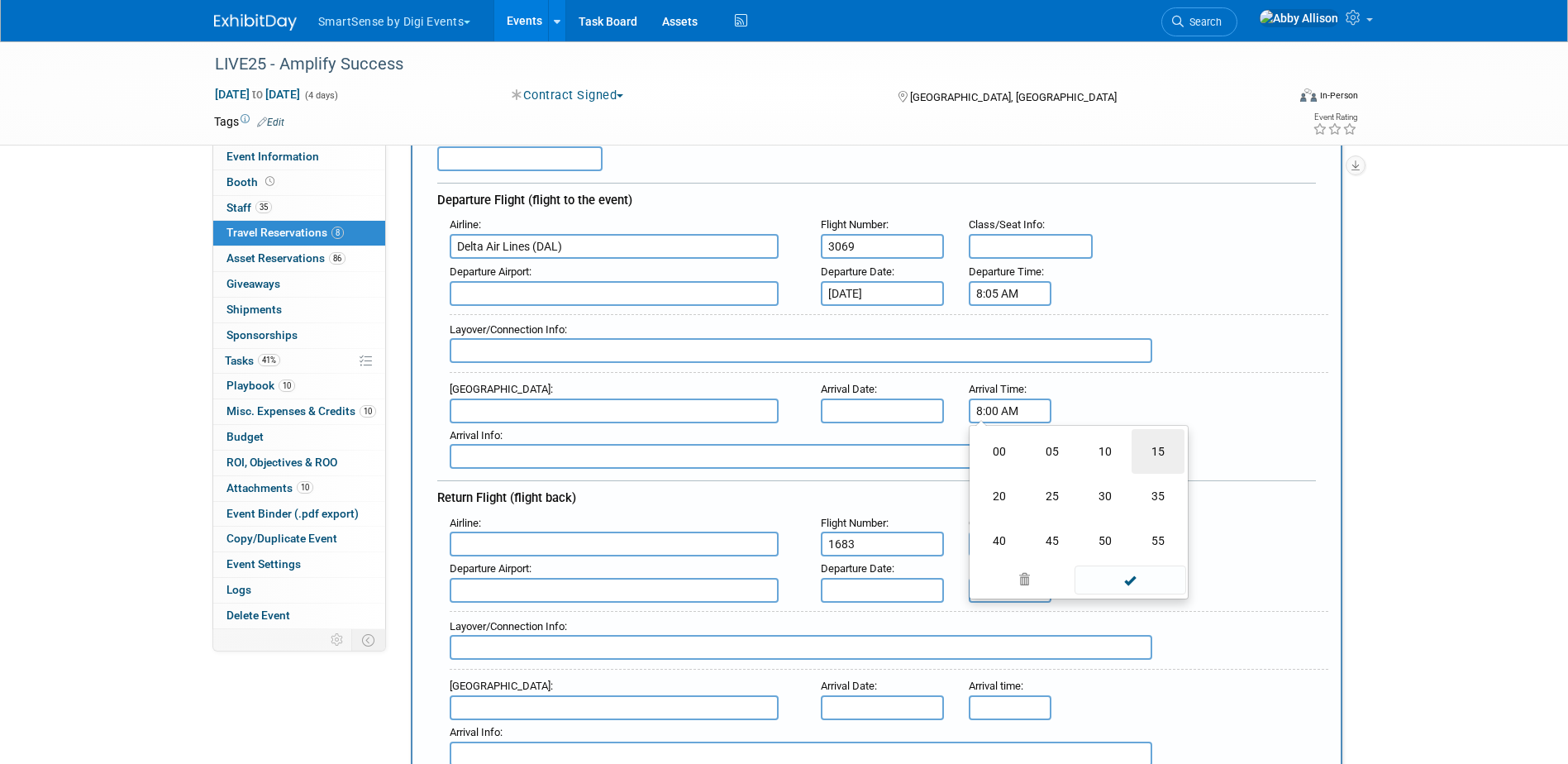
click at [1163, 452] on td "15" at bounding box center [1158, 450] width 53 height 44
click at [1091, 527] on span at bounding box center [1084, 522] width 29 height 29
type input "8:14 AM"
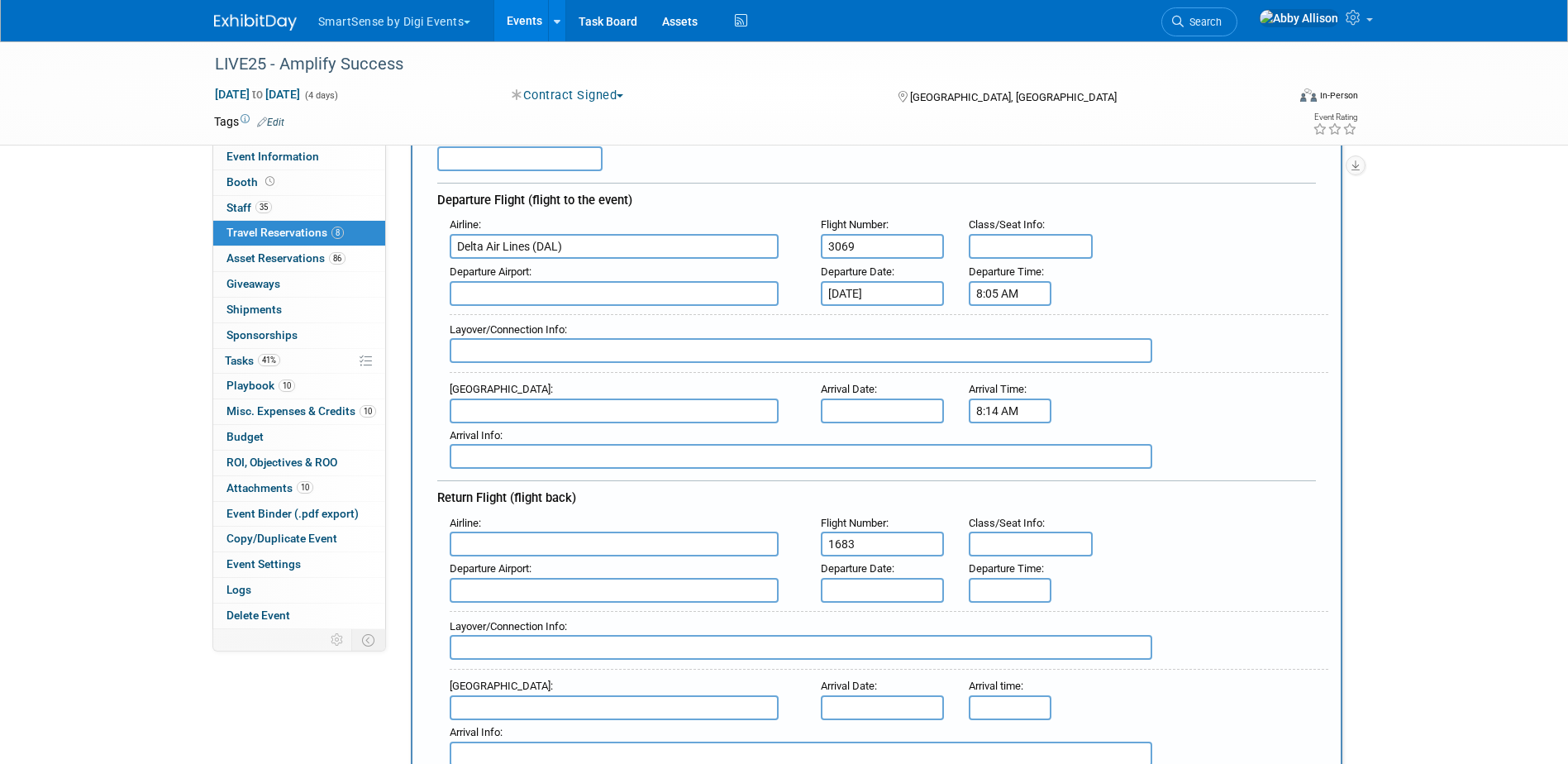
click at [496, 289] on input "text" at bounding box center [614, 293] width 329 height 25
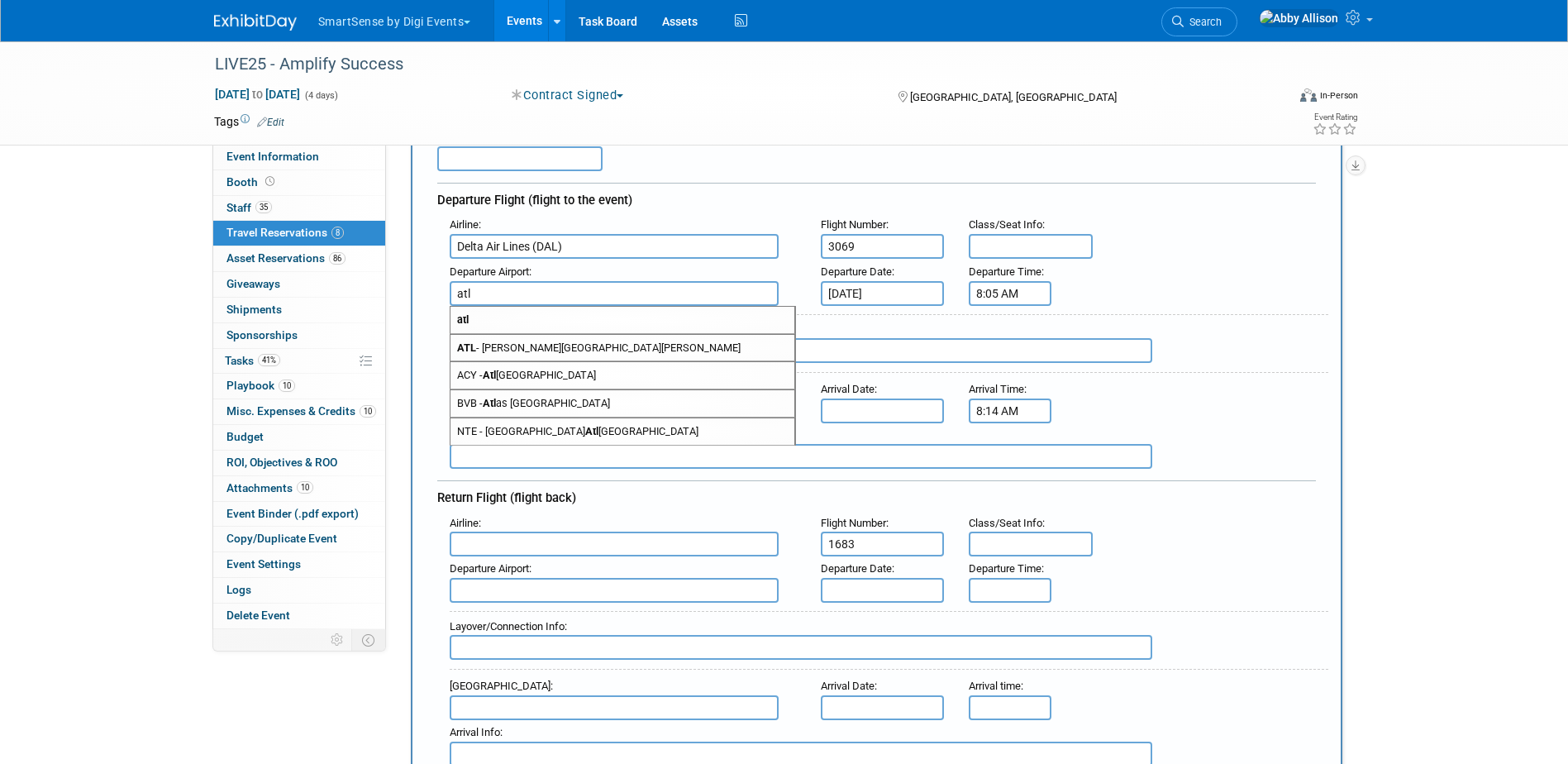
click at [493, 352] on span "ATL - [PERSON_NAME][GEOGRAPHIC_DATA][PERSON_NAME]" at bounding box center [622, 348] width 344 height 27
type input "ATL - [PERSON_NAME][GEOGRAPHIC_DATA][PERSON_NAME]"
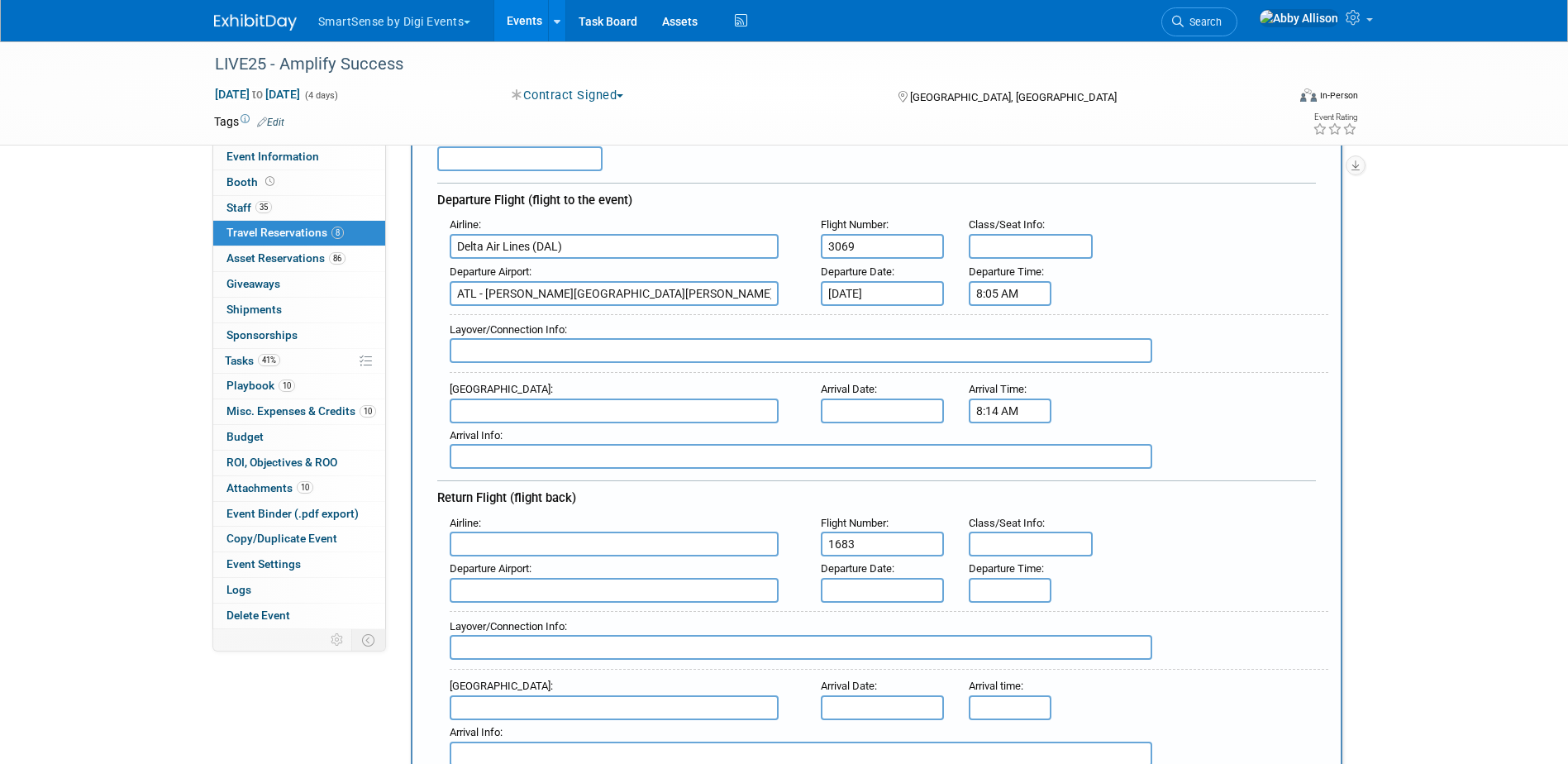
click at [496, 414] on input "text" at bounding box center [614, 410] width 329 height 25
click at [509, 402] on input "text" at bounding box center [614, 410] width 329 height 25
click at [502, 439] on strong "[PERSON_NAME]" at bounding box center [524, 437] width 82 height 13
type input "BNA - [GEOGRAPHIC_DATA]"
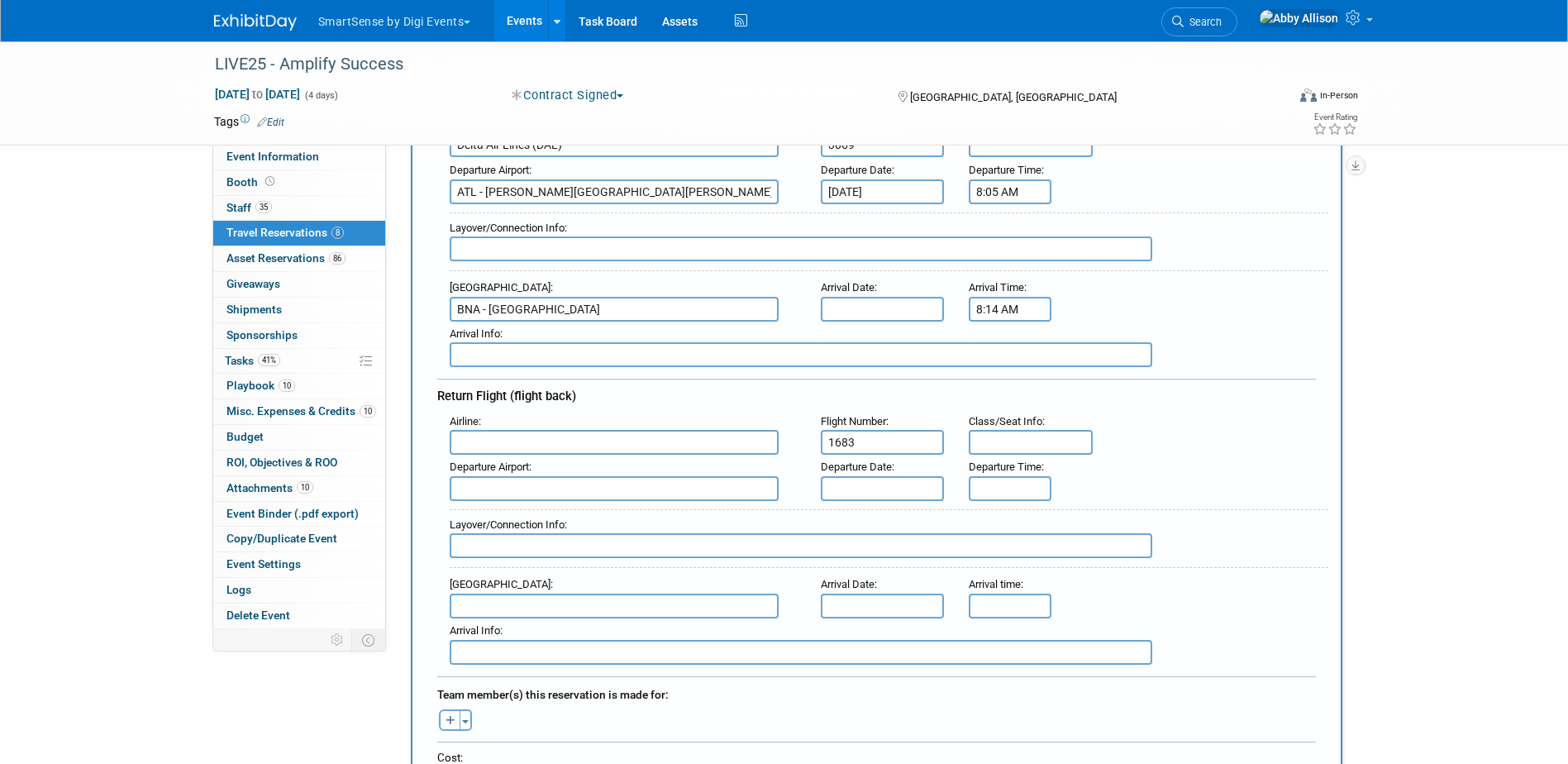
scroll to position [330, 0]
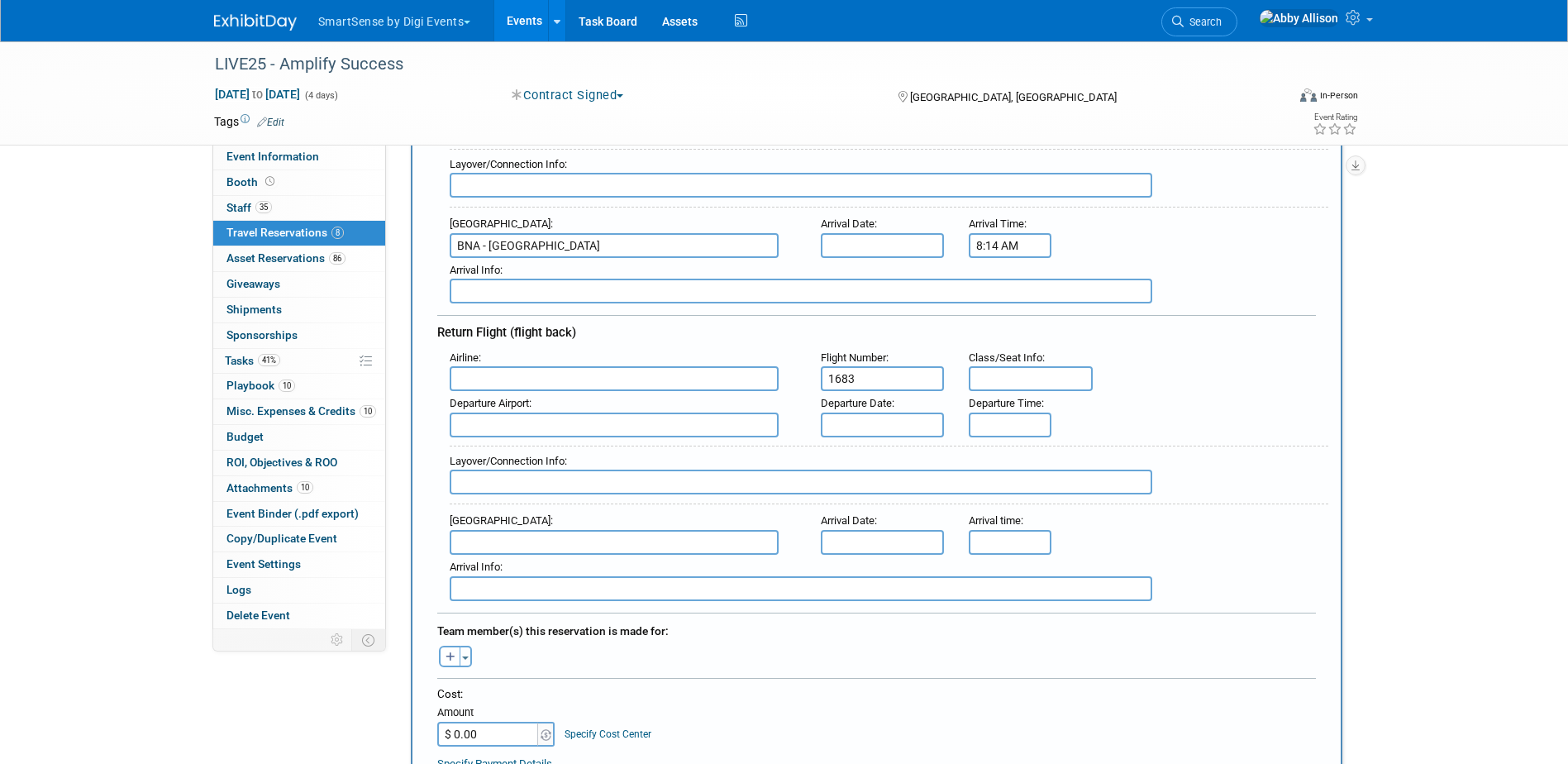
click at [494, 379] on input "text" at bounding box center [614, 379] width 329 height 25
click at [492, 432] on span "Delt a Air Lines (DAL)" at bounding box center [622, 433] width 344 height 27
type input "Delta Air Lines (DAL)"
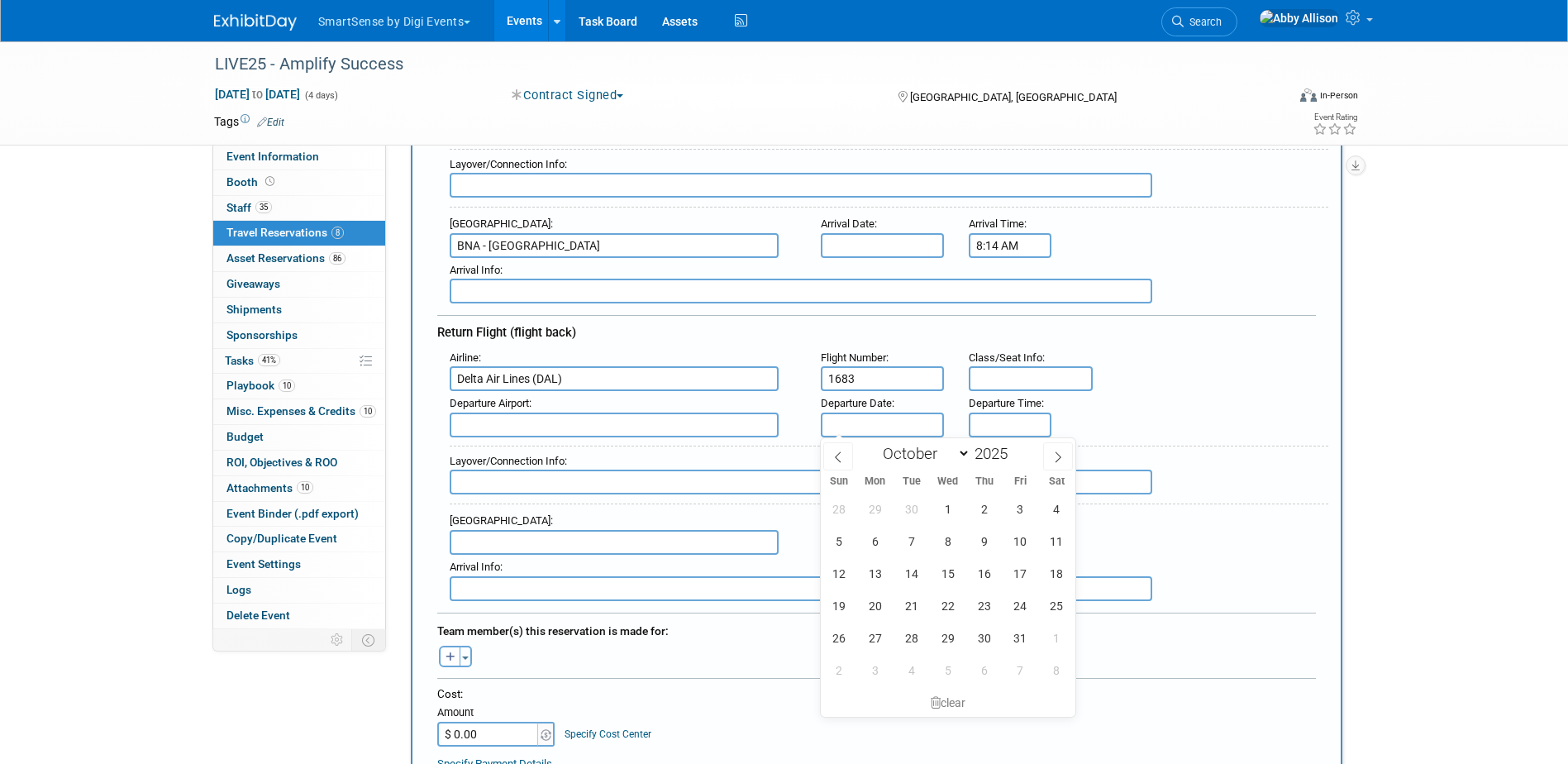
click at [857, 427] on input "text" at bounding box center [883, 425] width 124 height 25
click at [1011, 607] on span "24" at bounding box center [1020, 606] width 32 height 32
type input "[DATE]"
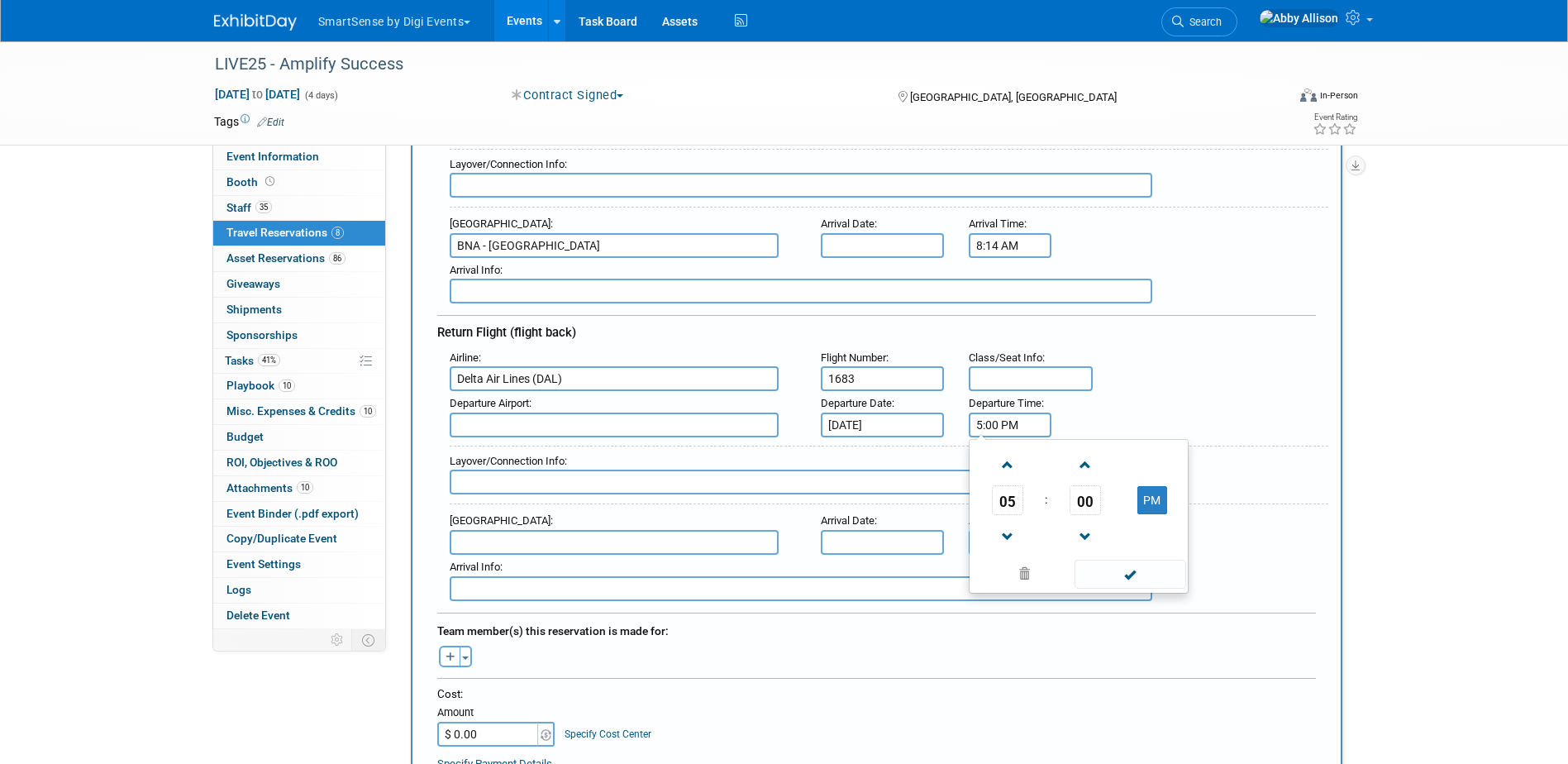
click at [1001, 431] on input "5:00 PM" at bounding box center [1011, 425] width 83 height 25
click at [1008, 473] on span at bounding box center [1007, 464] width 29 height 29
click at [1005, 539] on span at bounding box center [1007, 537] width 29 height 29
click at [1077, 503] on span "00" at bounding box center [1085, 500] width 31 height 29
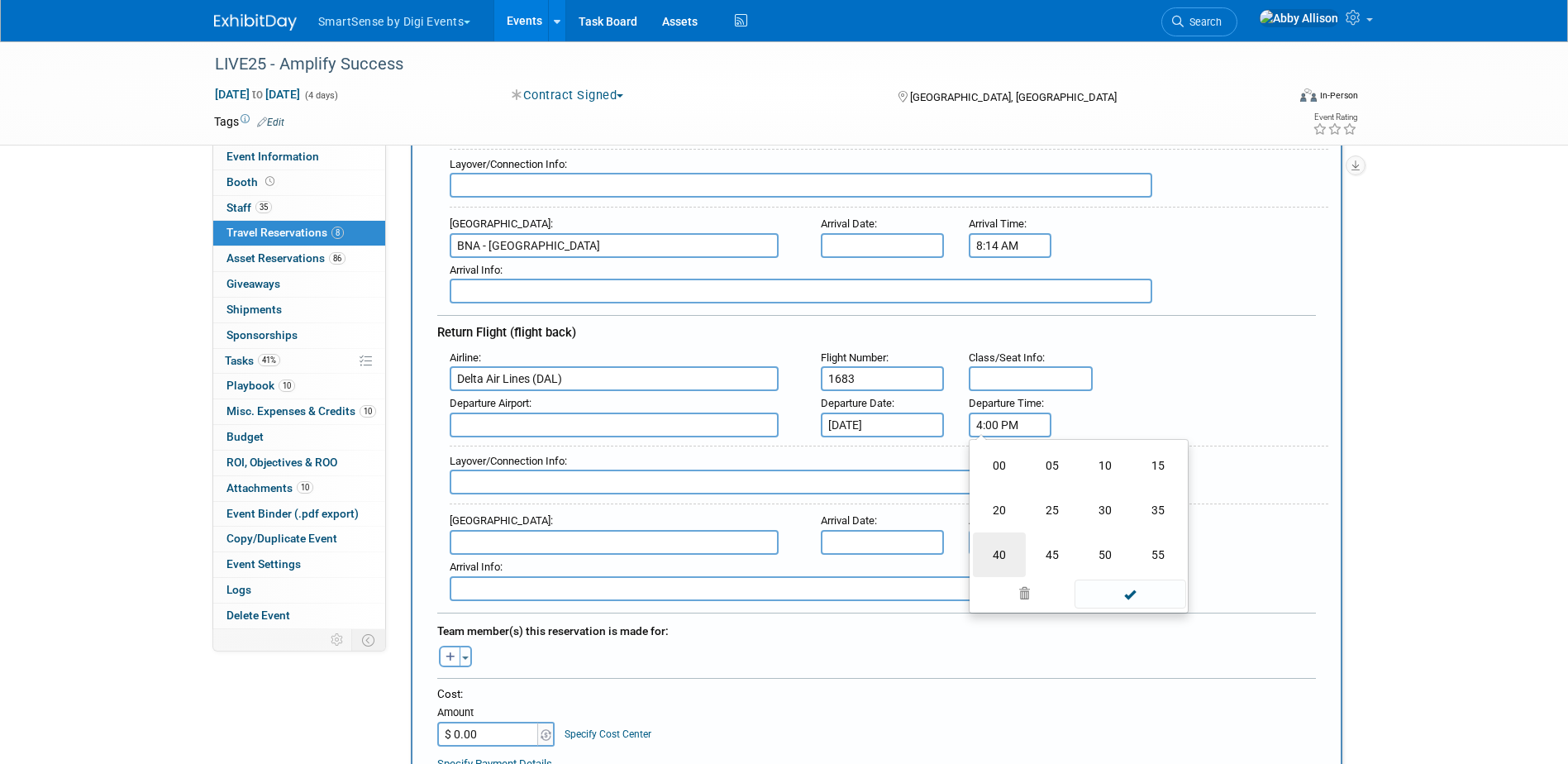
click at [987, 558] on td "40" at bounding box center [1000, 555] width 53 height 44
click at [1080, 467] on span at bounding box center [1084, 464] width 29 height 29
type input "4:42 PM"
click at [1142, 574] on span at bounding box center [1131, 573] width 112 height 29
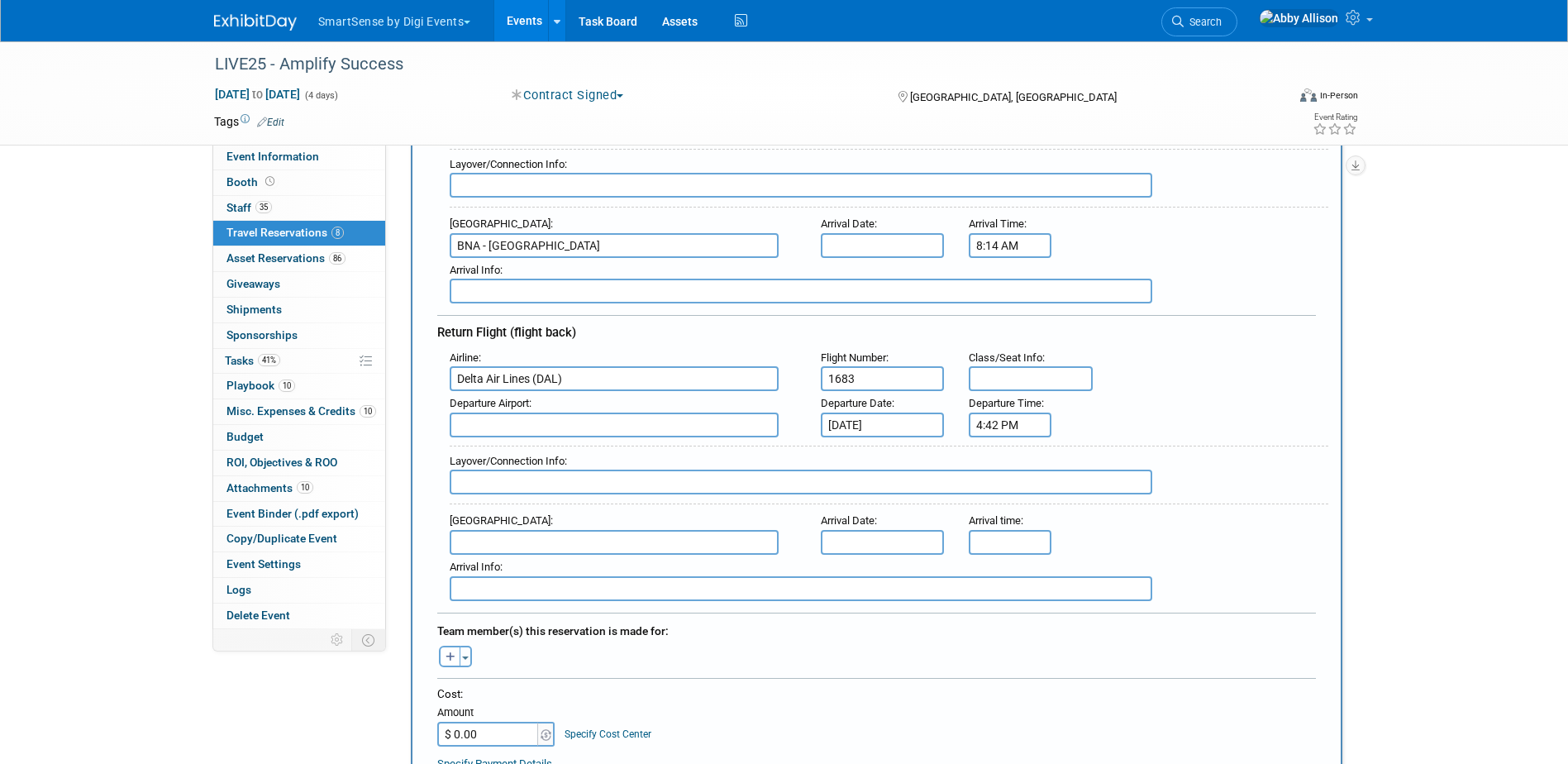
click at [489, 417] on input "text" at bounding box center [614, 425] width 329 height 25
click at [530, 450] on span "BNA - [GEOGRAPHIC_DATA]" at bounding box center [622, 451] width 344 height 27
type input "BNA - [GEOGRAPHIC_DATA]"
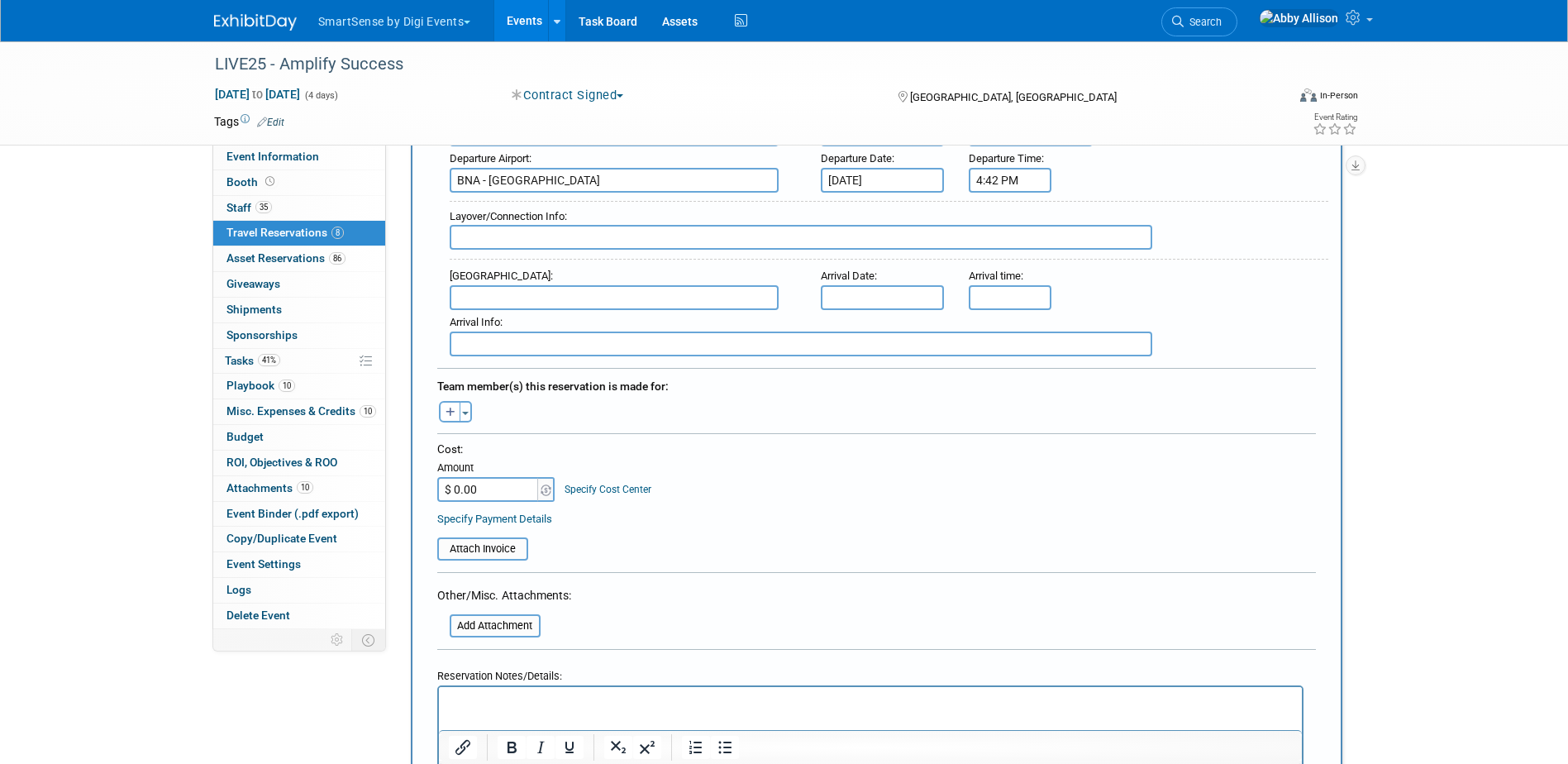
scroll to position [579, 0]
click at [463, 405] on button "Toggle Dropdown" at bounding box center [466, 409] width 13 height 22
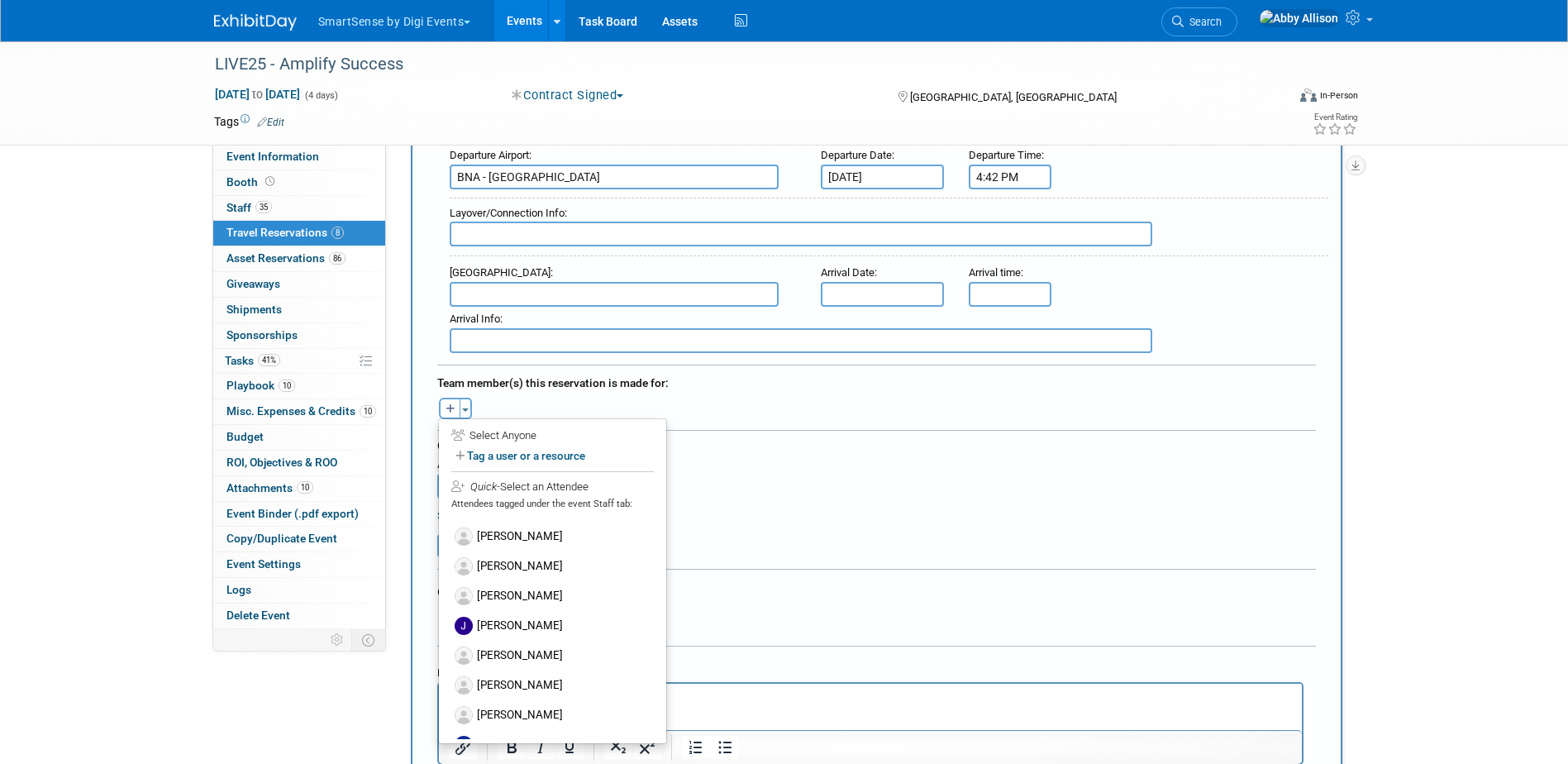
scroll to position [662, 0]
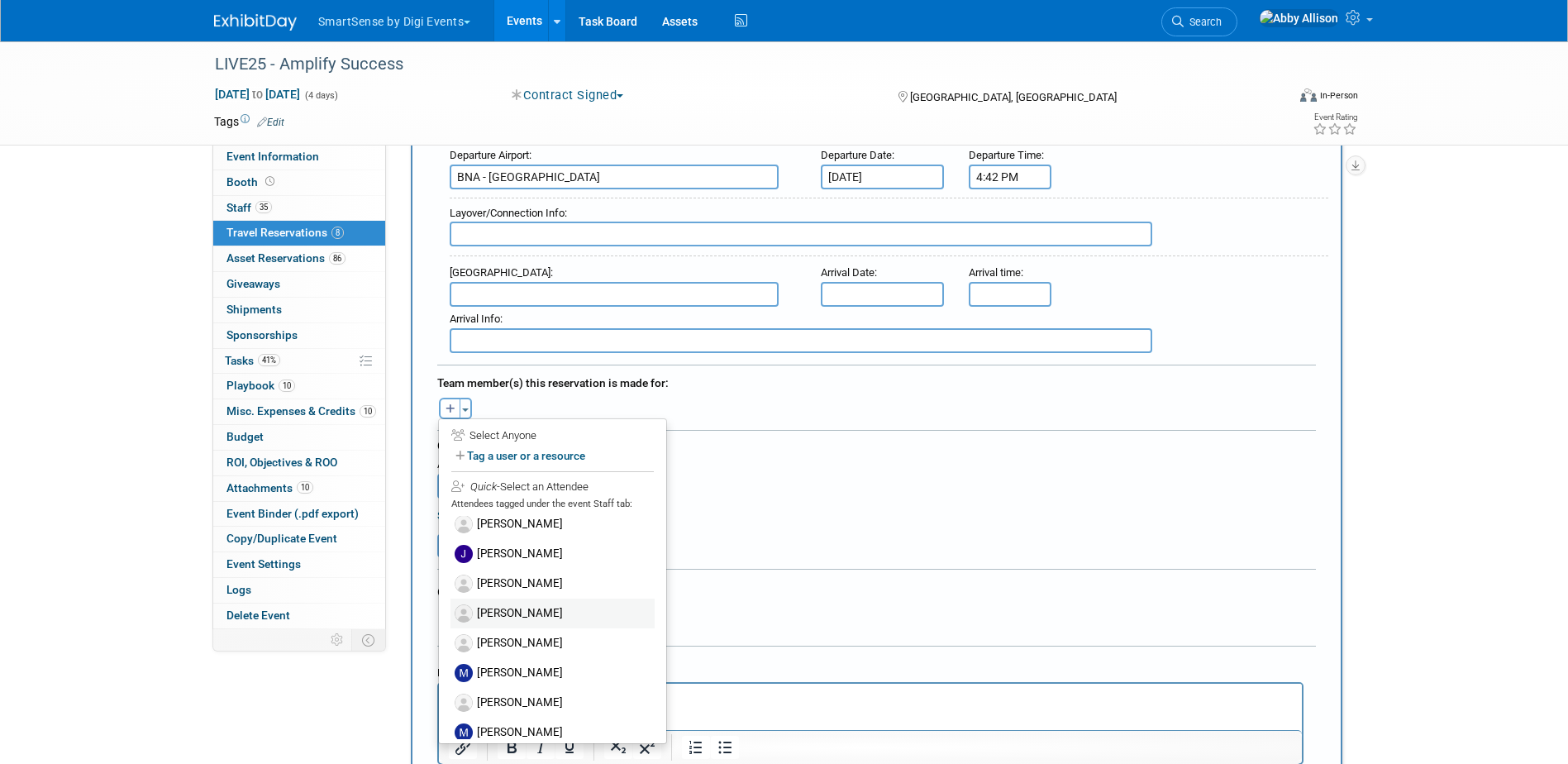
click at [518, 612] on label "[PERSON_NAME]" at bounding box center [552, 614] width 204 height 29
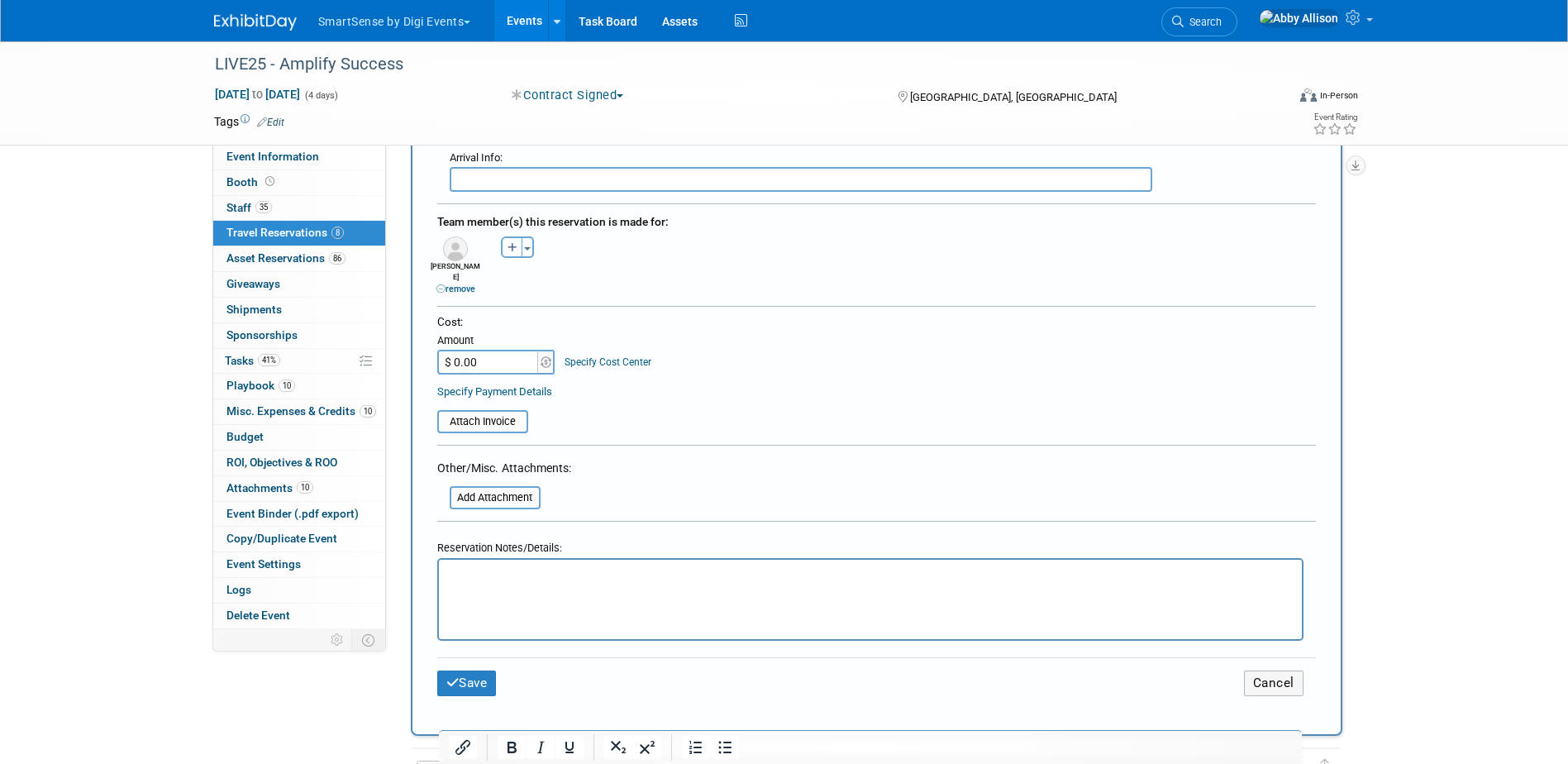
scroll to position [827, 0]
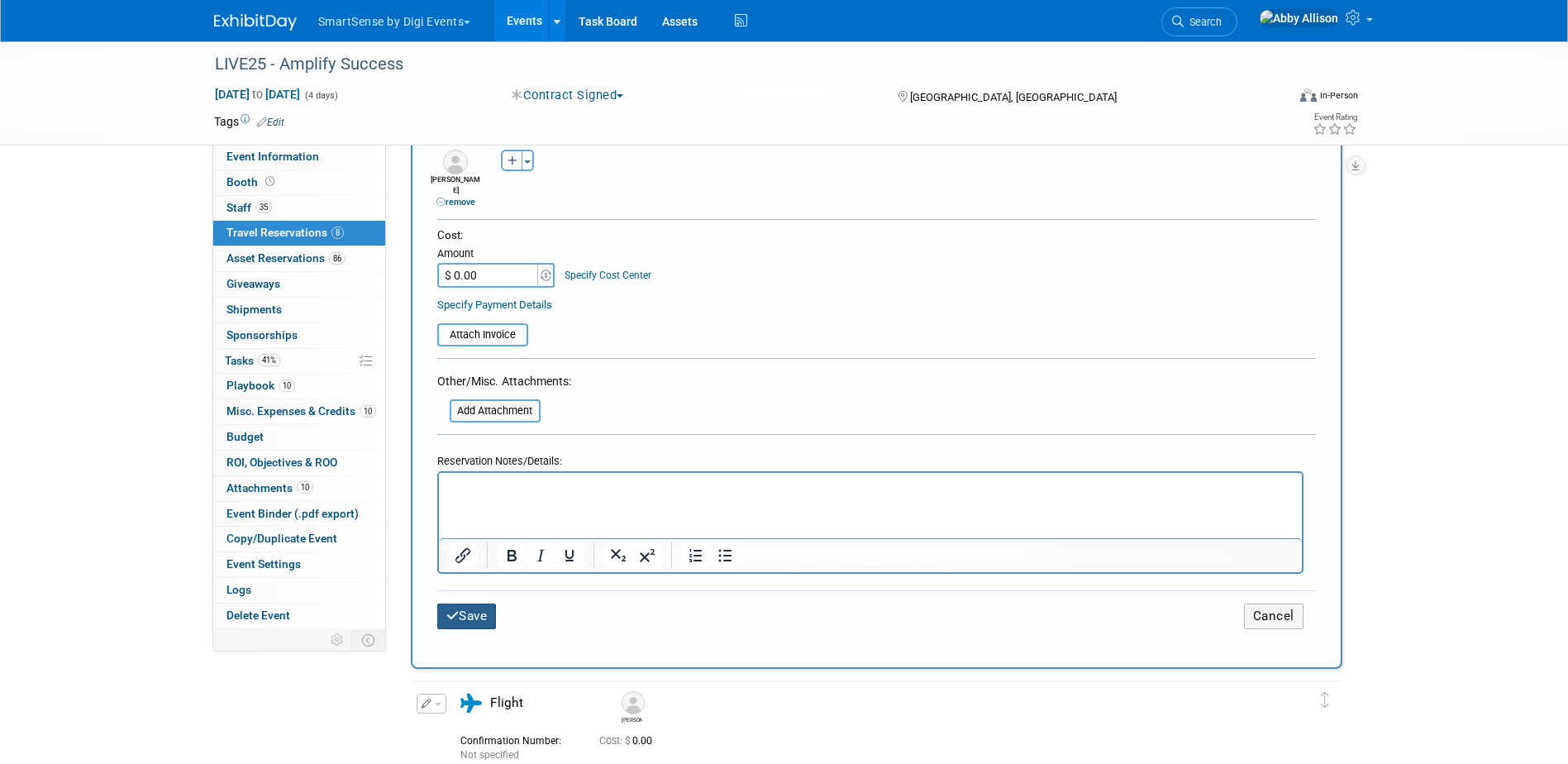
click at [488, 606] on button "Save" at bounding box center [467, 617] width 60 height 26
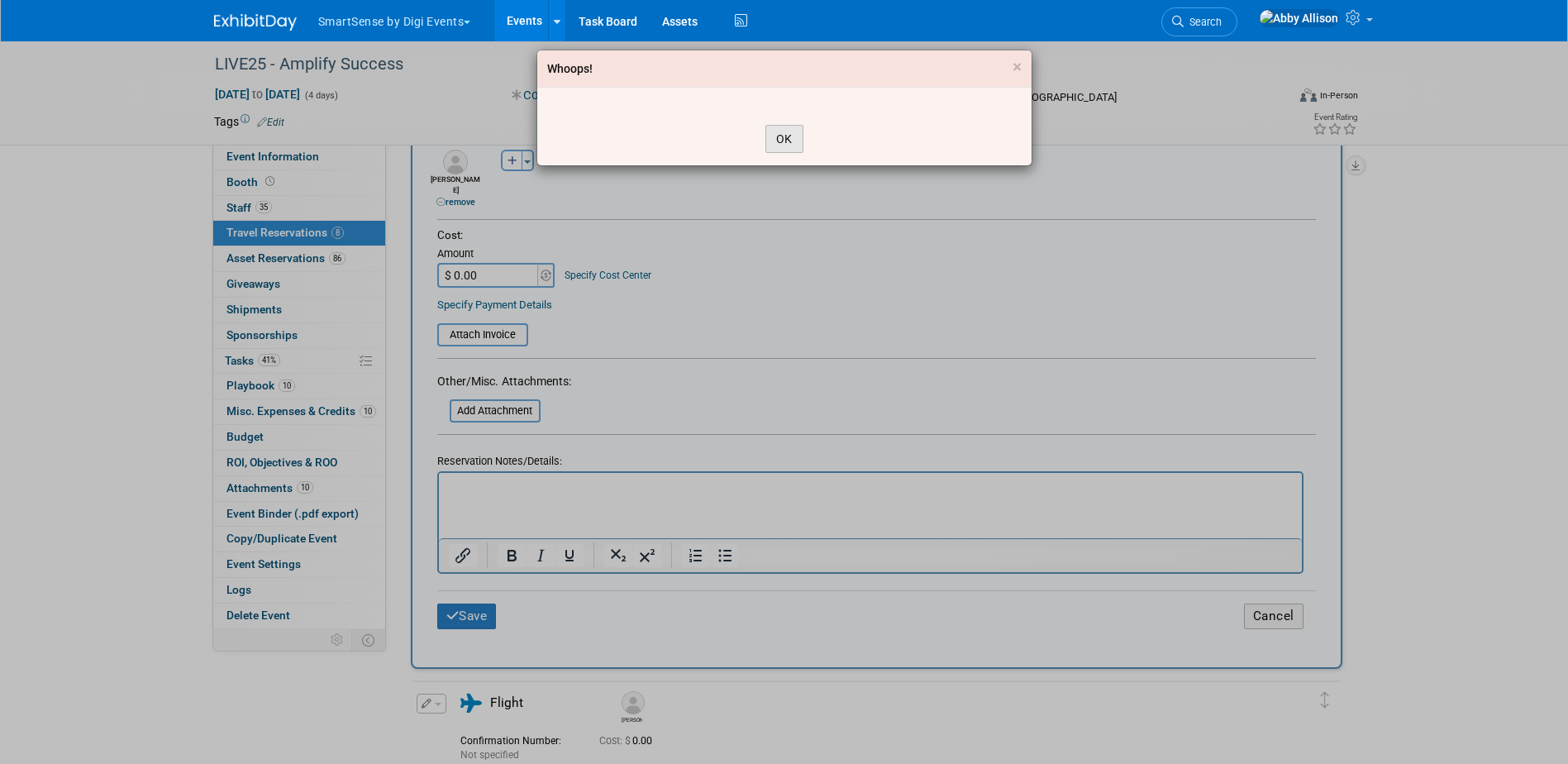
click at [787, 142] on button "OK" at bounding box center [784, 139] width 38 height 29
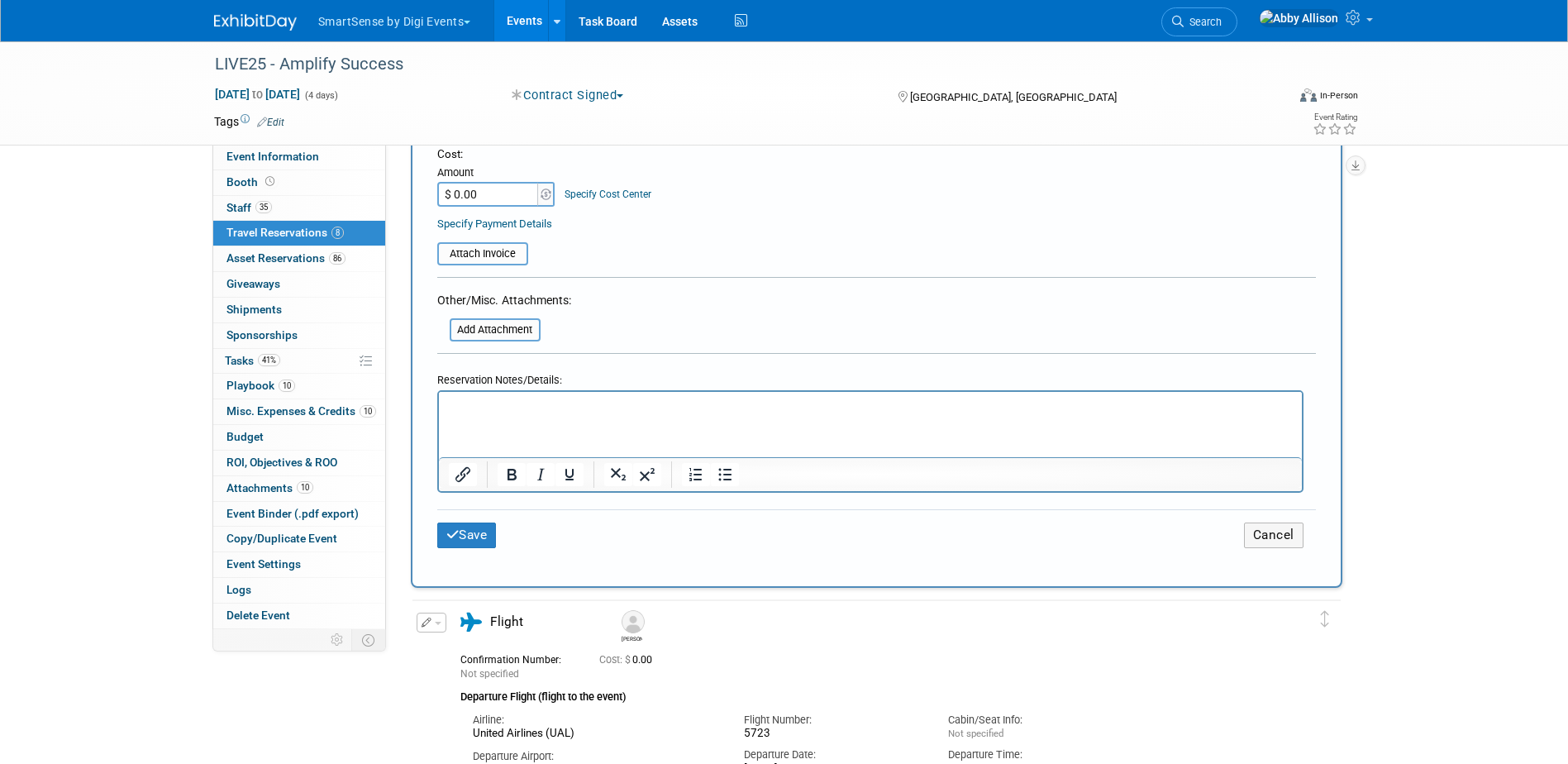
scroll to position [910, 0]
click at [459, 522] on button "Save" at bounding box center [467, 534] width 60 height 26
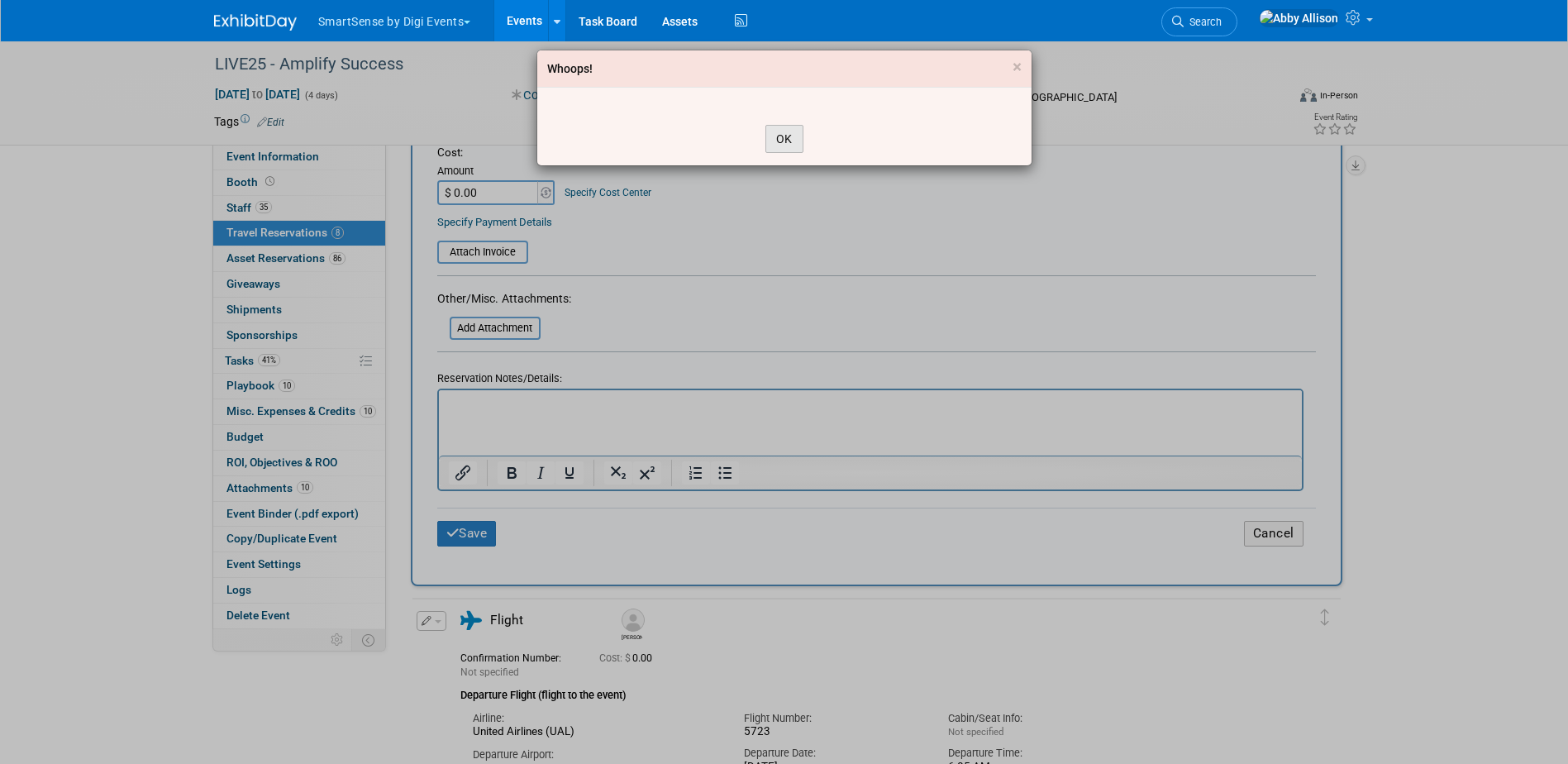
click at [778, 132] on button "OK" at bounding box center [784, 139] width 38 height 29
